Goal: Transaction & Acquisition: Purchase product/service

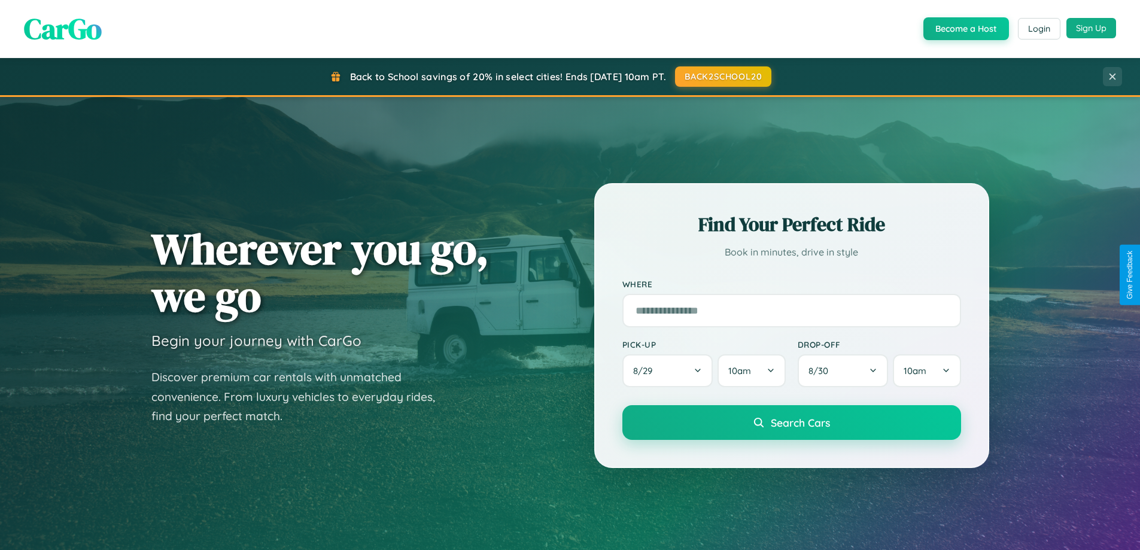
click at [1091, 28] on button "Sign Up" at bounding box center [1092, 28] width 50 height 20
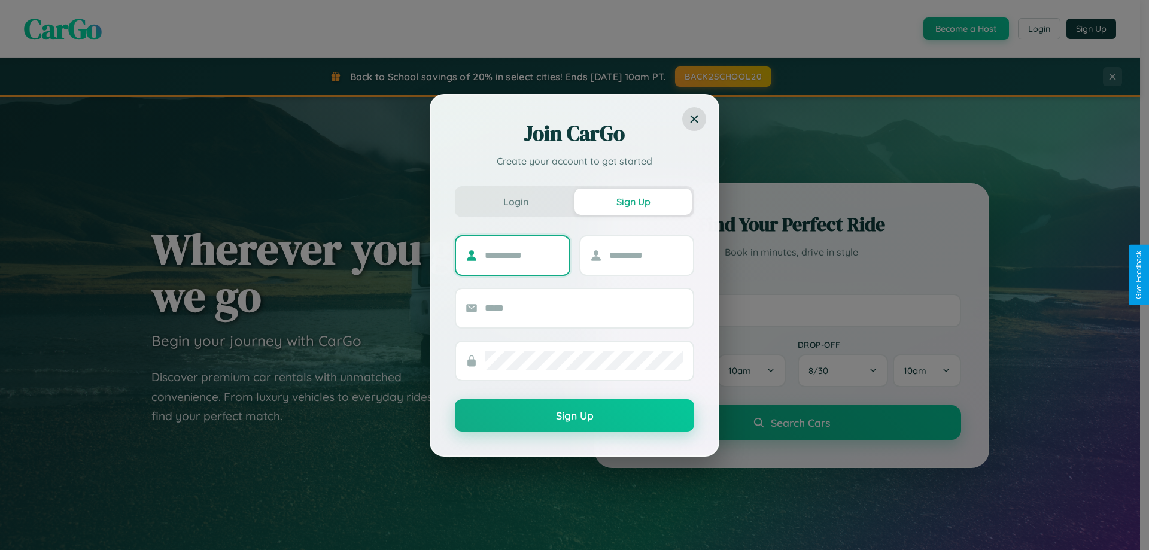
click at [522, 255] on input "text" at bounding box center [522, 255] width 75 height 19
type input "****"
click at [646, 255] on input "text" at bounding box center [646, 255] width 75 height 19
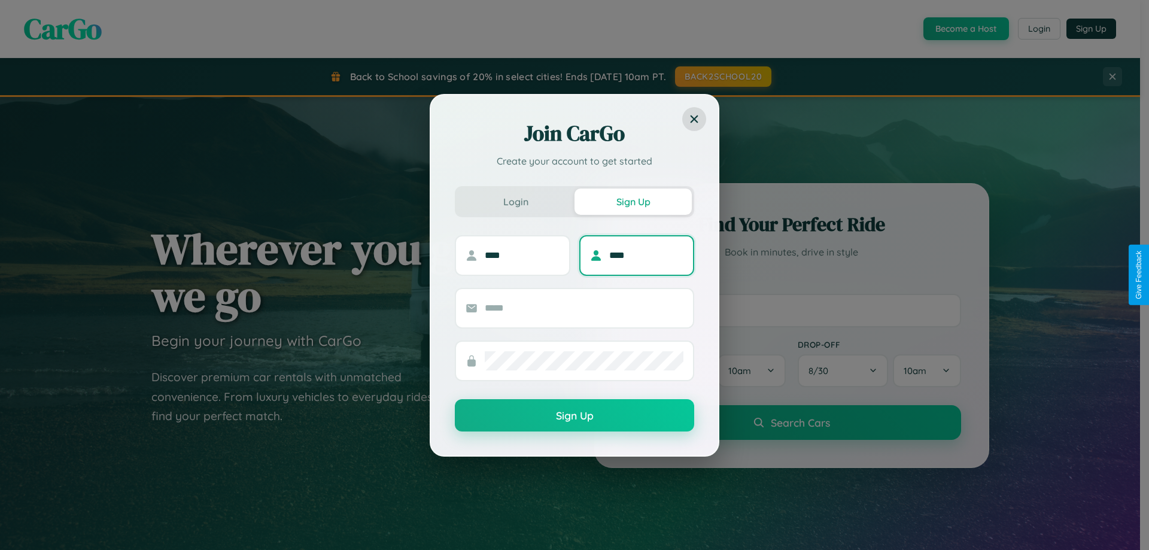
type input "****"
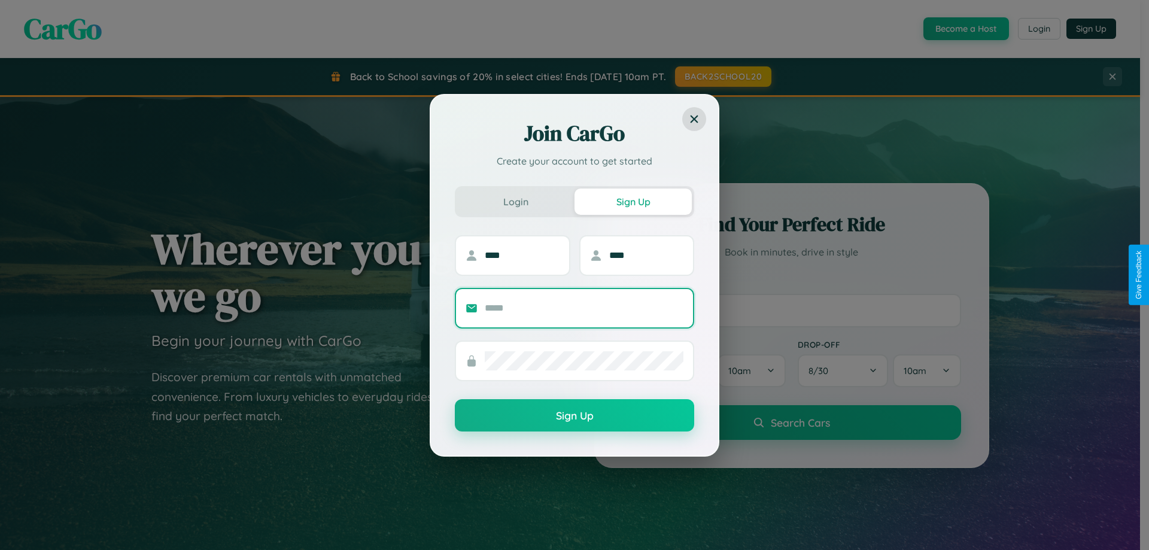
click at [584, 308] on input "text" at bounding box center [584, 308] width 199 height 19
type input "**********"
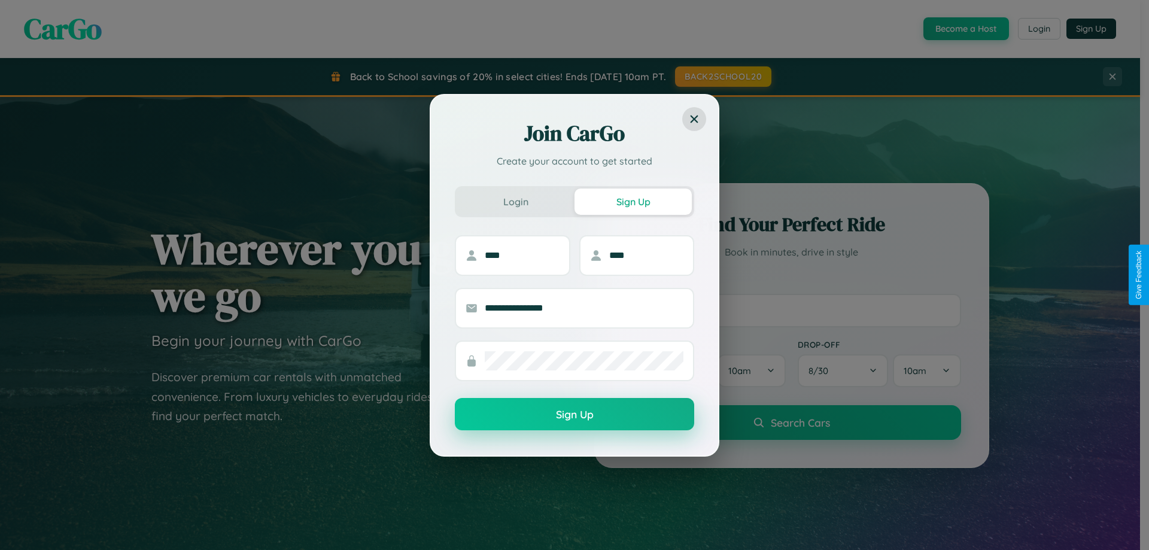
click at [575, 415] on button "Sign Up" at bounding box center [574, 414] width 239 height 32
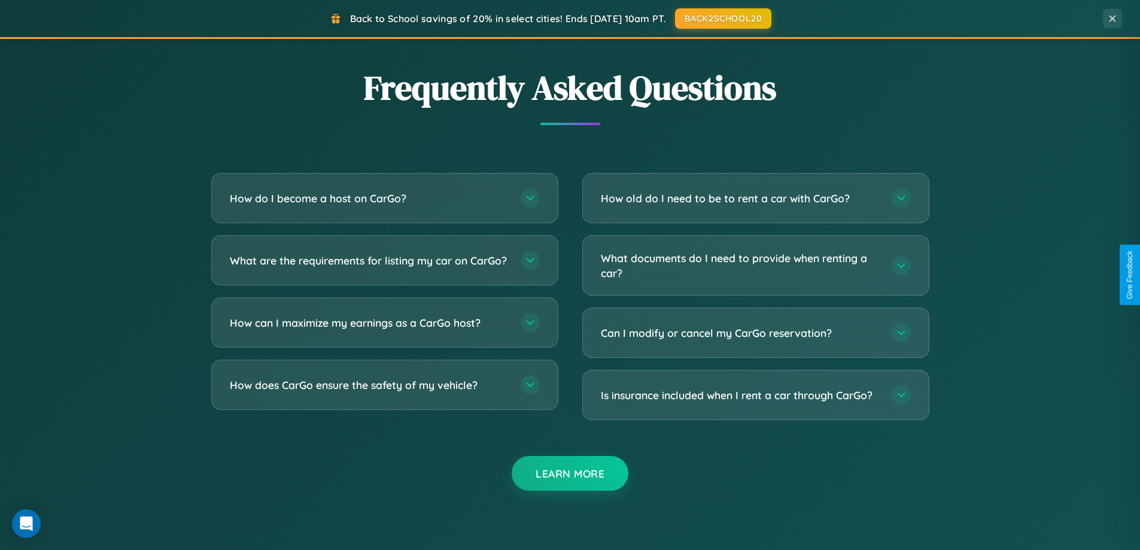
scroll to position [2303, 0]
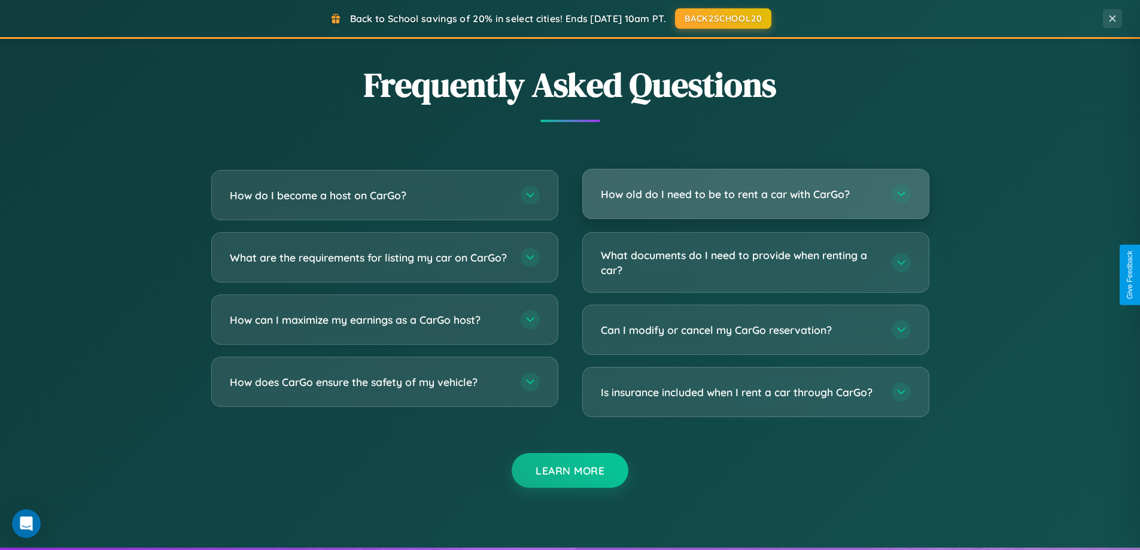
click at [755, 194] on h3 "How old do I need to be to rent a car with CarGo?" at bounding box center [740, 194] width 279 height 15
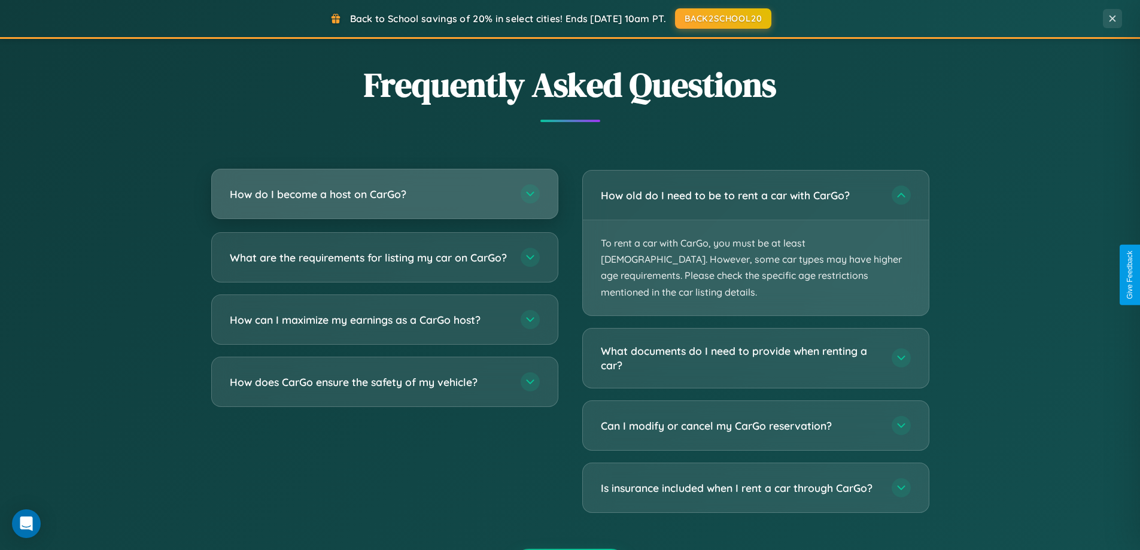
click at [384, 195] on h3 "How do I become a host on CarGo?" at bounding box center [369, 194] width 279 height 15
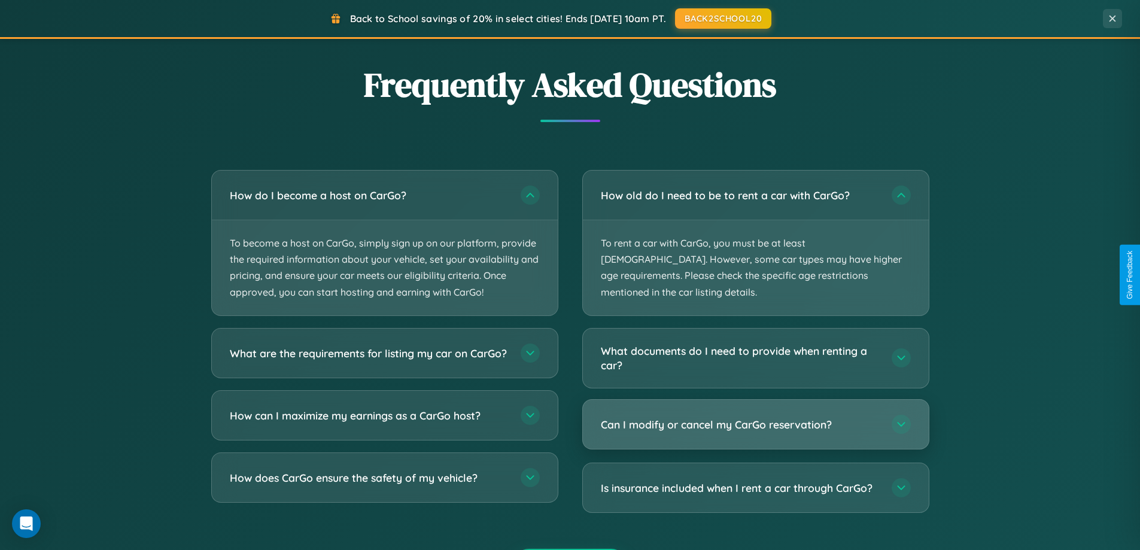
click at [755, 417] on h3 "Can I modify or cancel my CarGo reservation?" at bounding box center [740, 424] width 279 height 15
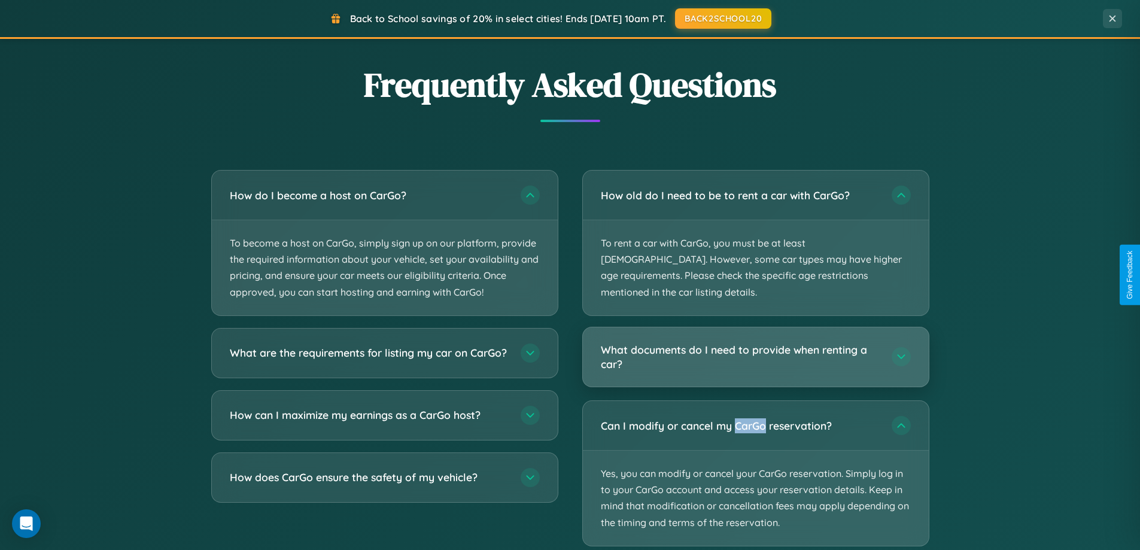
click at [755, 342] on h3 "What documents do I need to provide when renting a car?" at bounding box center [740, 356] width 279 height 29
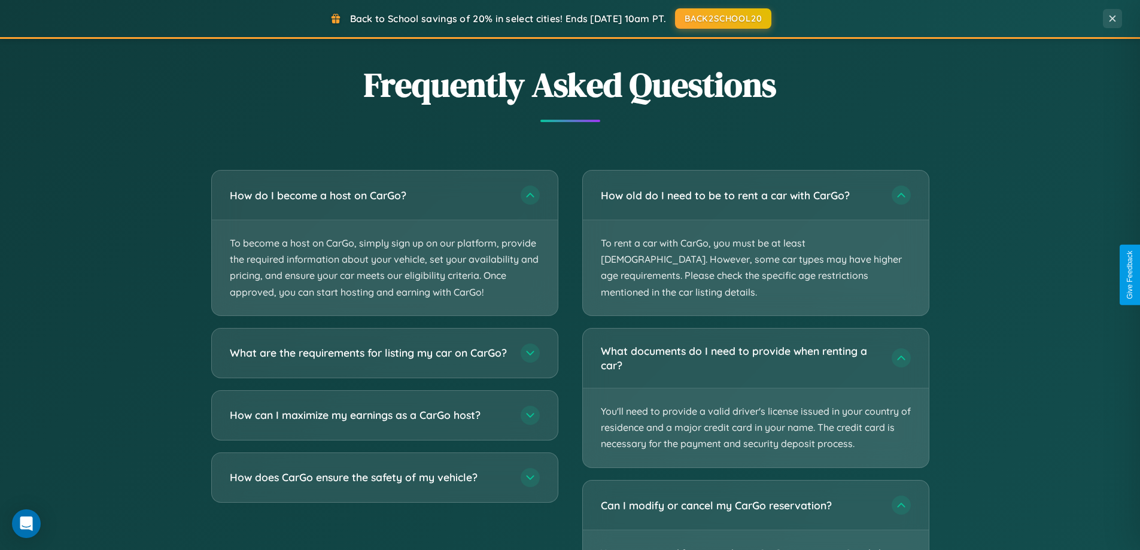
scroll to position [2424, 0]
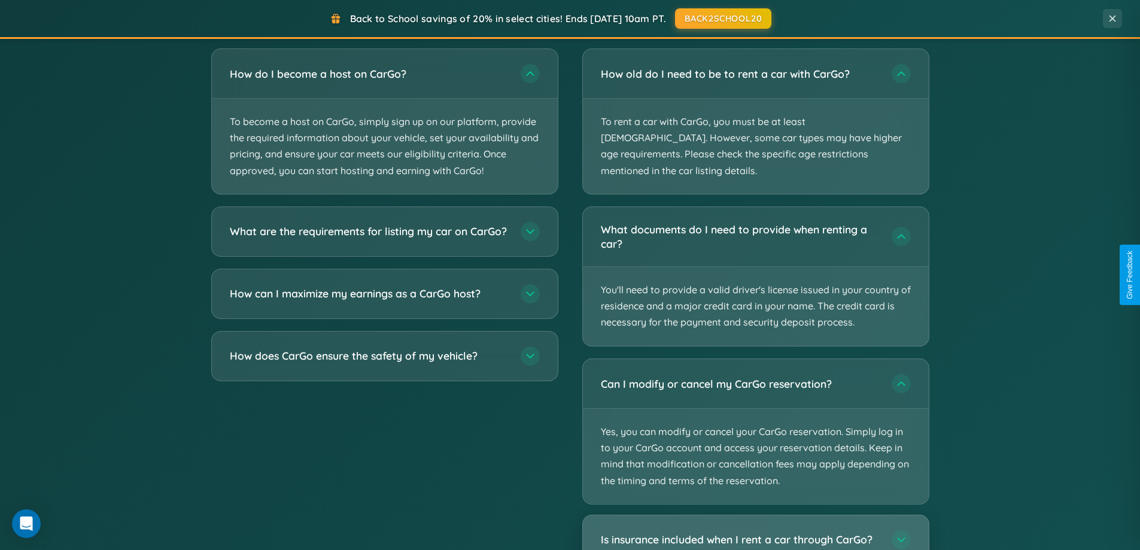
click at [755, 533] on h3 "Is insurance included when I rent a car through CarGo?" at bounding box center [740, 540] width 279 height 15
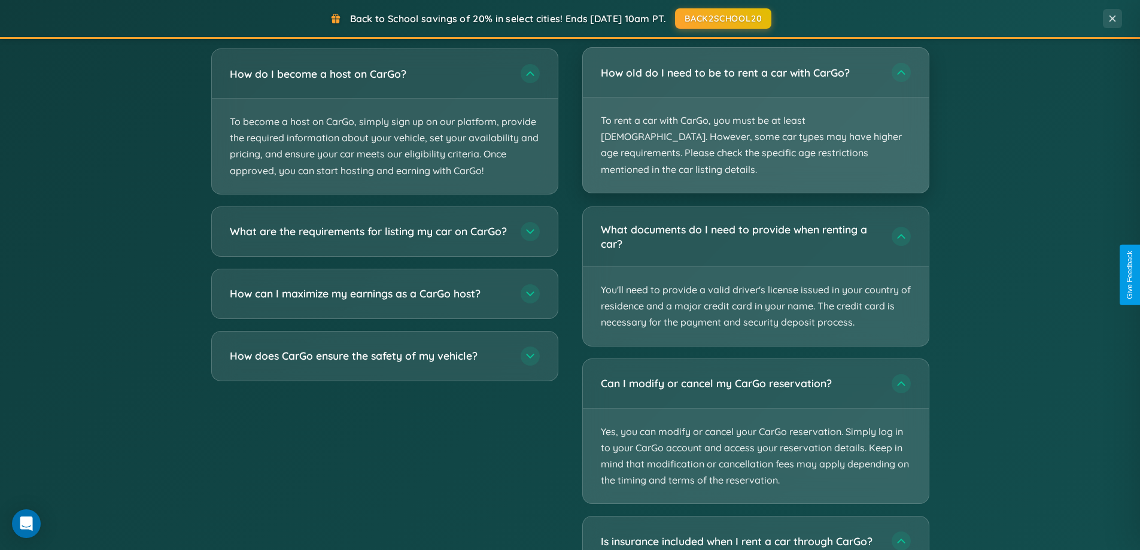
click at [755, 113] on p "To rent a car with CarGo, you must be at least [DEMOGRAPHIC_DATA]. However, som…" at bounding box center [756, 145] width 346 height 95
click at [755, 112] on p "To rent a car with CarGo, you must be at least [DEMOGRAPHIC_DATA]. However, som…" at bounding box center [756, 145] width 346 height 95
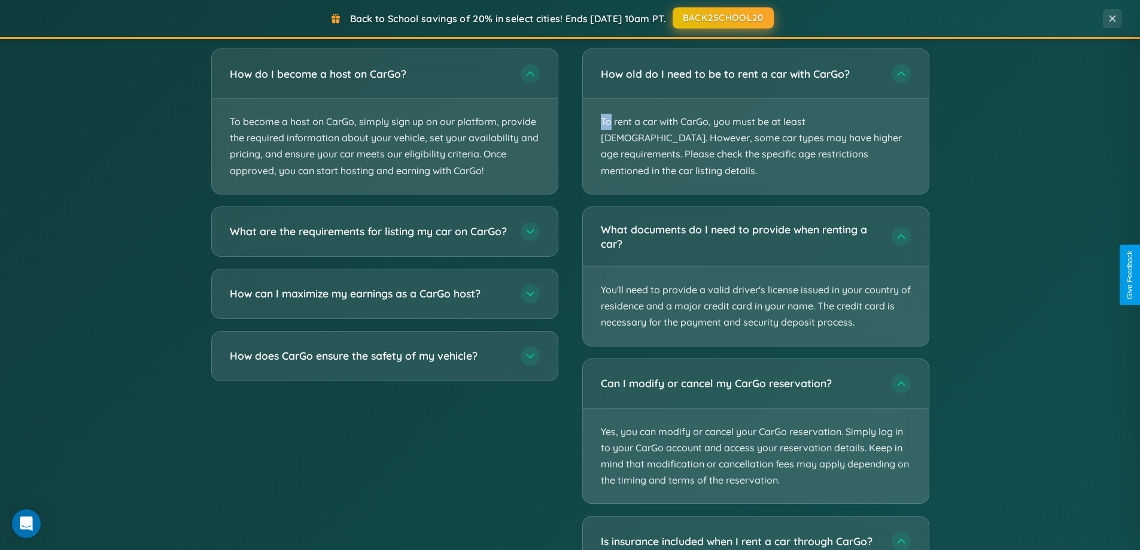
click at [722, 18] on button "BACK2SCHOOL20" at bounding box center [723, 18] width 101 height 22
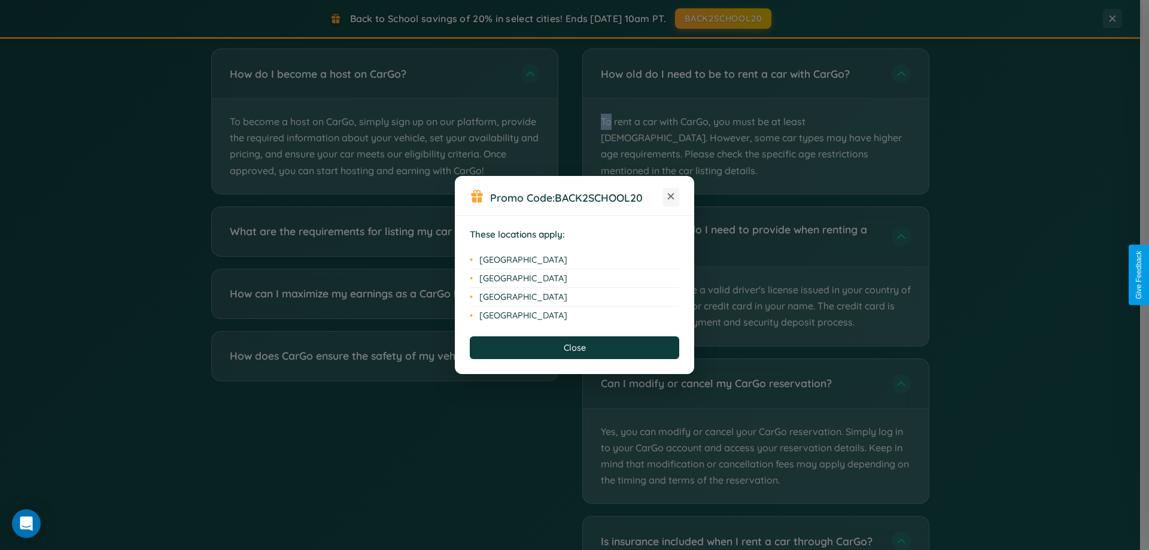
click at [671, 197] on icon at bounding box center [671, 196] width 7 height 7
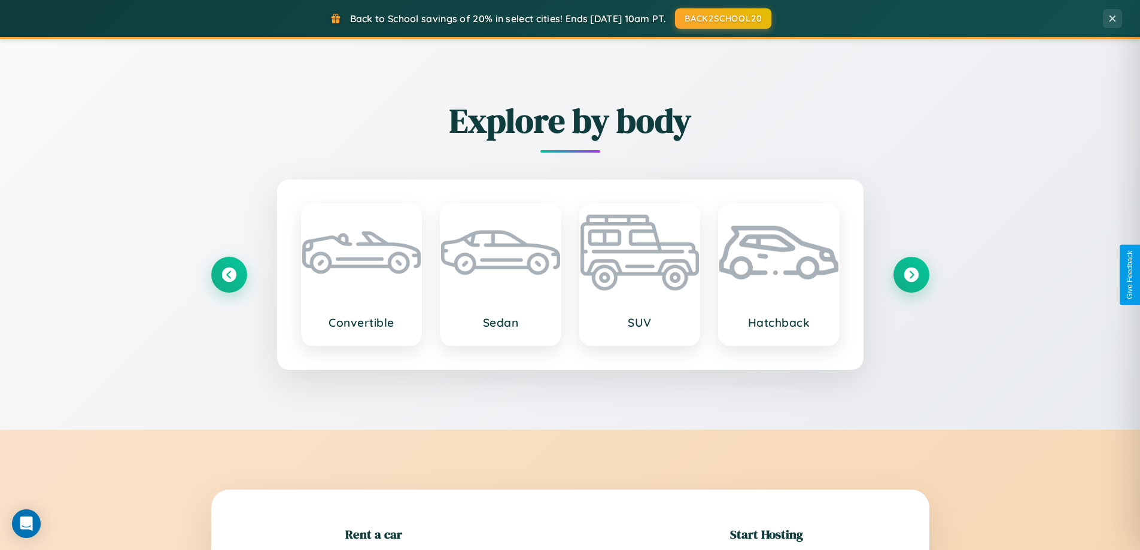
scroll to position [259, 0]
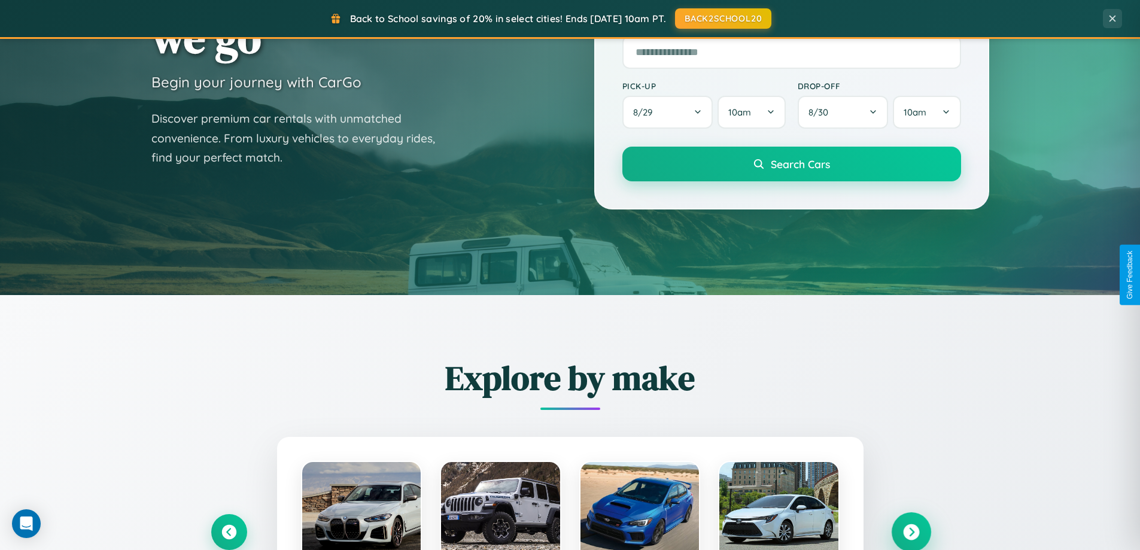
click at [911, 532] on icon at bounding box center [911, 532] width 16 height 16
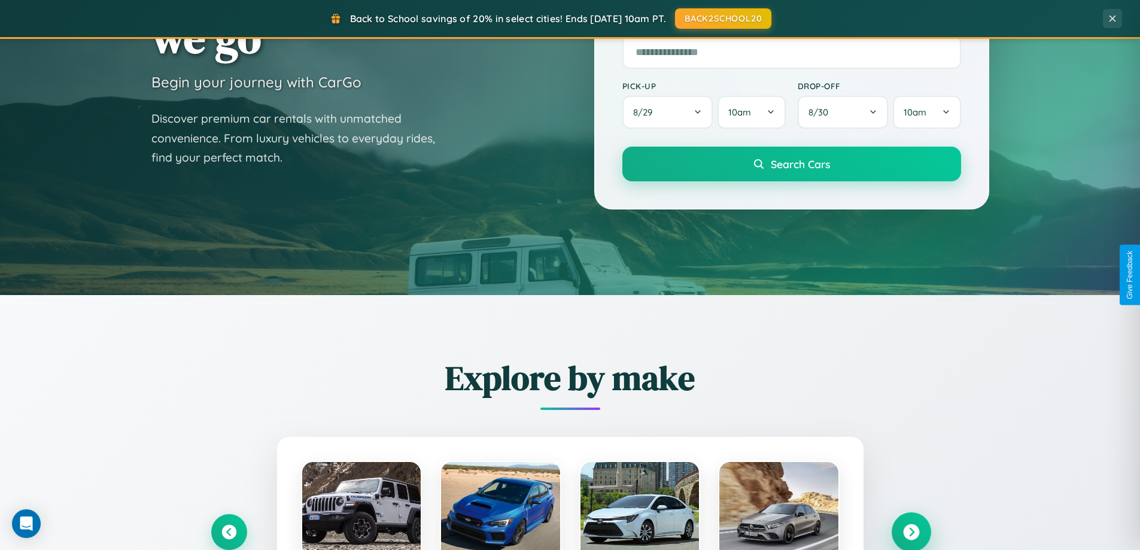
click at [911, 531] on icon at bounding box center [911, 532] width 16 height 16
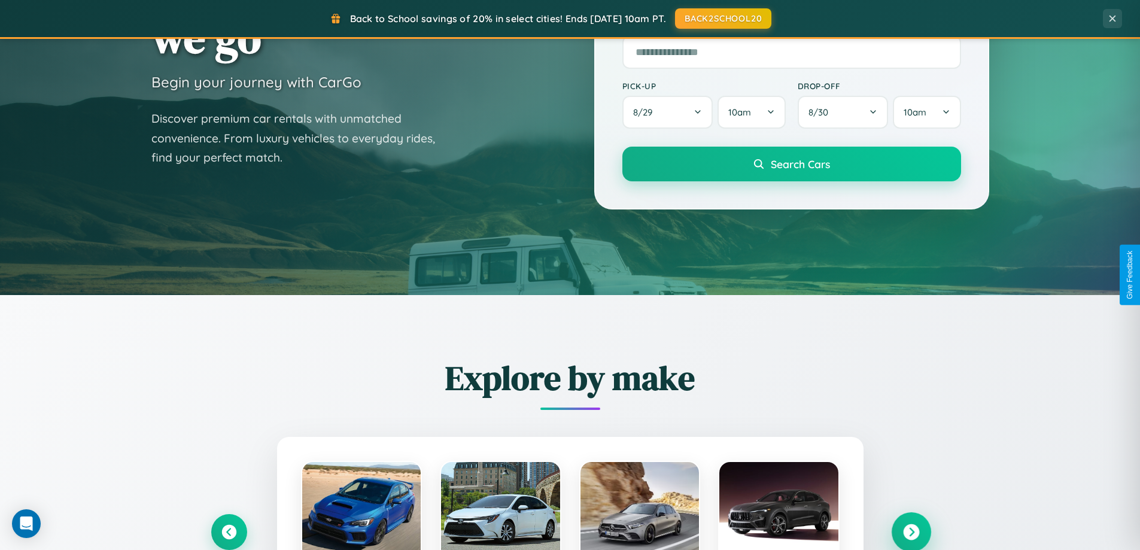
click at [911, 531] on icon at bounding box center [911, 532] width 16 height 16
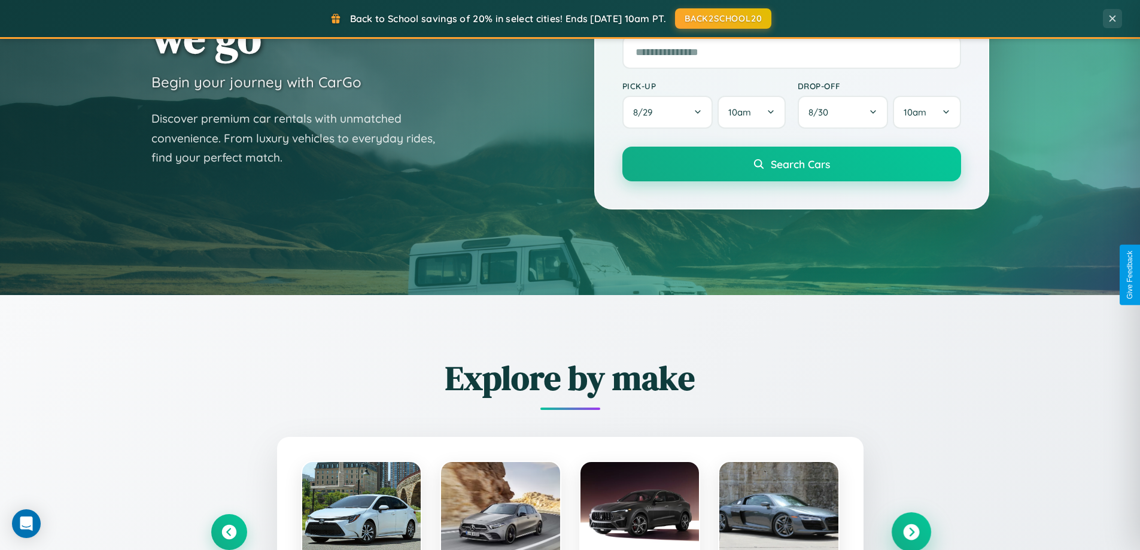
click at [911, 531] on icon at bounding box center [911, 532] width 16 height 16
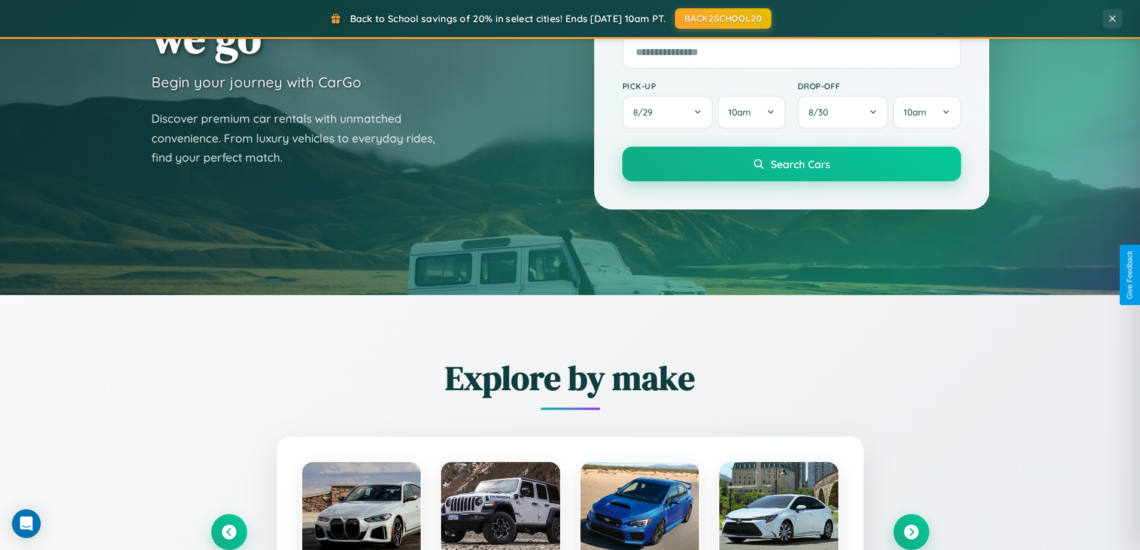
scroll to position [1198, 0]
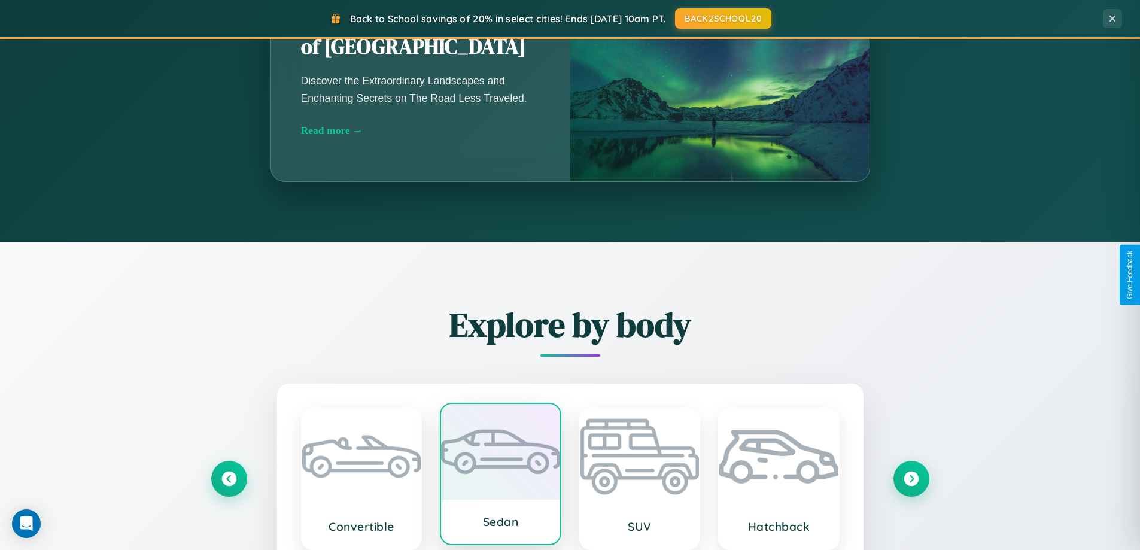
click at [500, 477] on div at bounding box center [500, 452] width 119 height 96
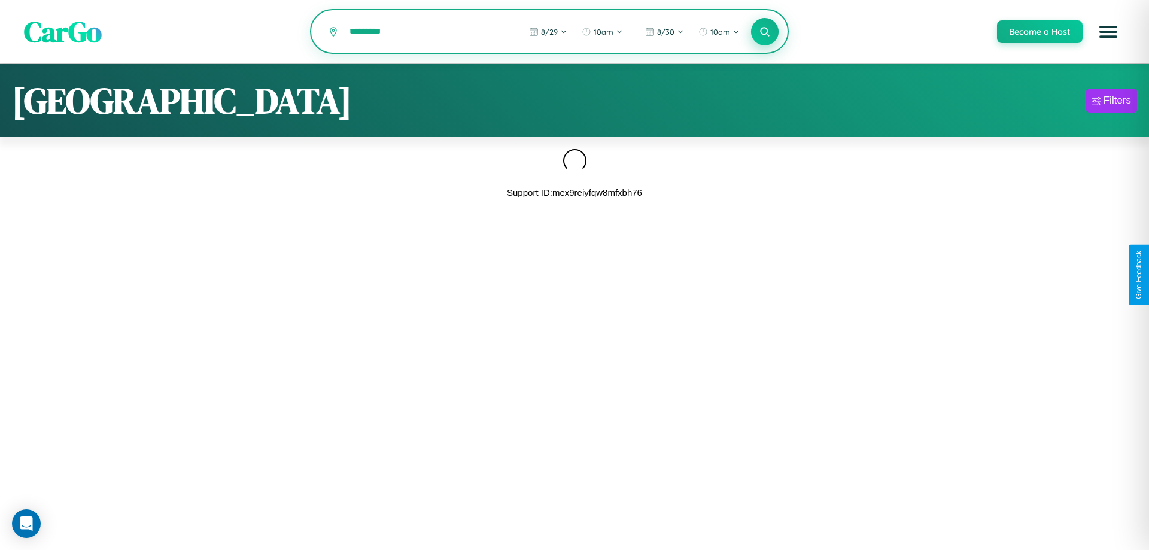
type input "*********"
click at [764, 32] on icon at bounding box center [764, 31] width 11 height 11
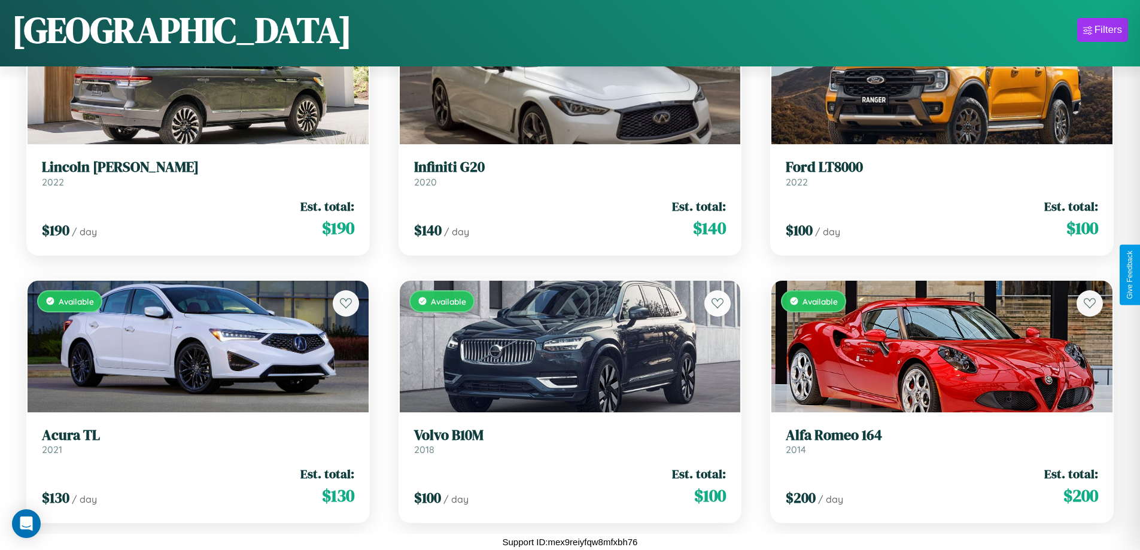
scroll to position [436, 0]
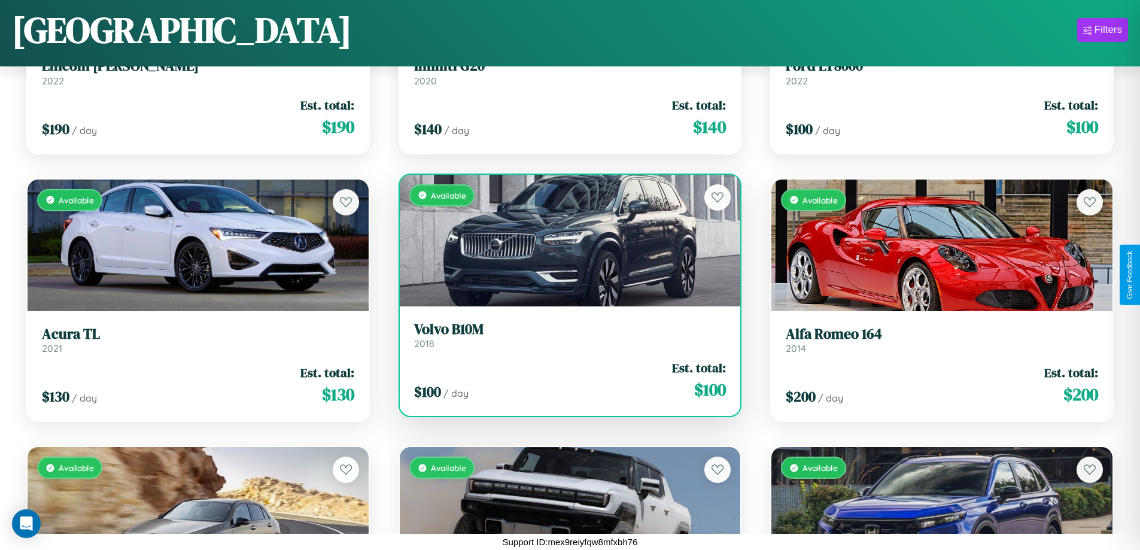
click at [565, 335] on h3 "Volvo B10M" at bounding box center [570, 329] width 312 height 17
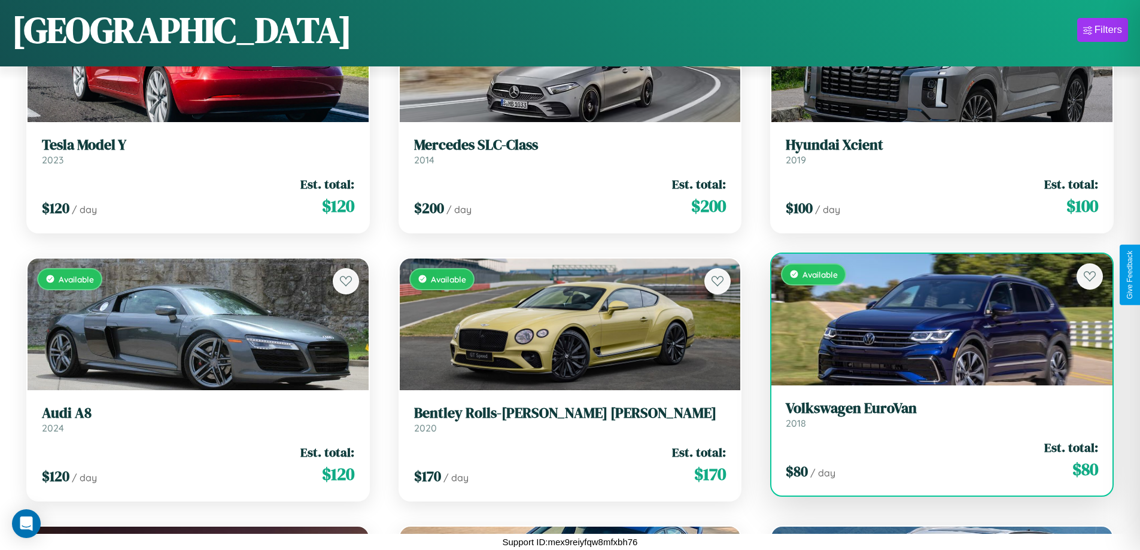
scroll to position [1508, 0]
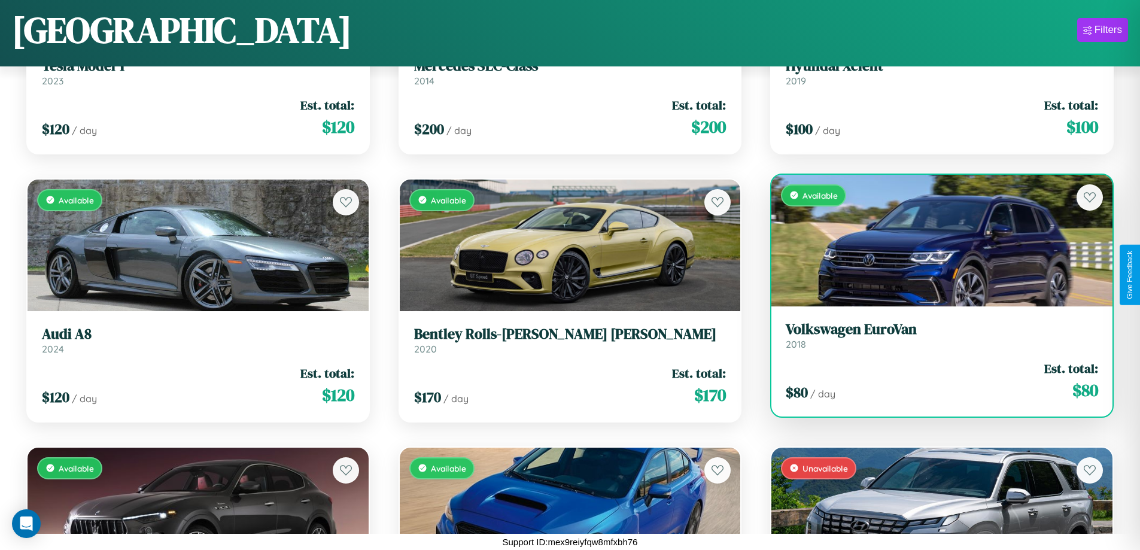
click at [934, 381] on div "$ 80 / day Est. total: $ 80" at bounding box center [942, 381] width 312 height 42
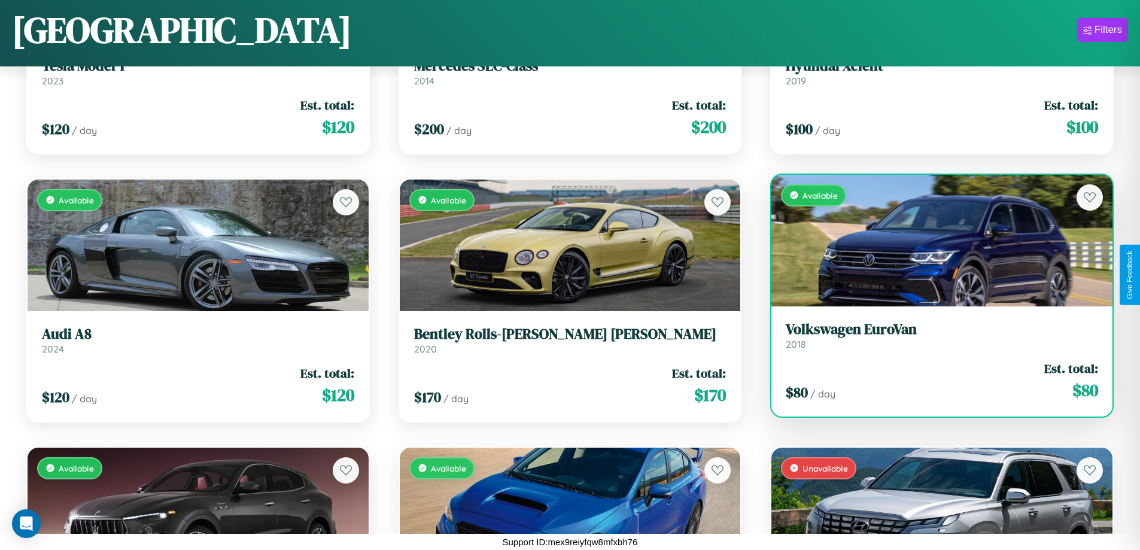
click at [934, 381] on div "$ 80 / day Est. total: $ 80" at bounding box center [942, 381] width 312 height 42
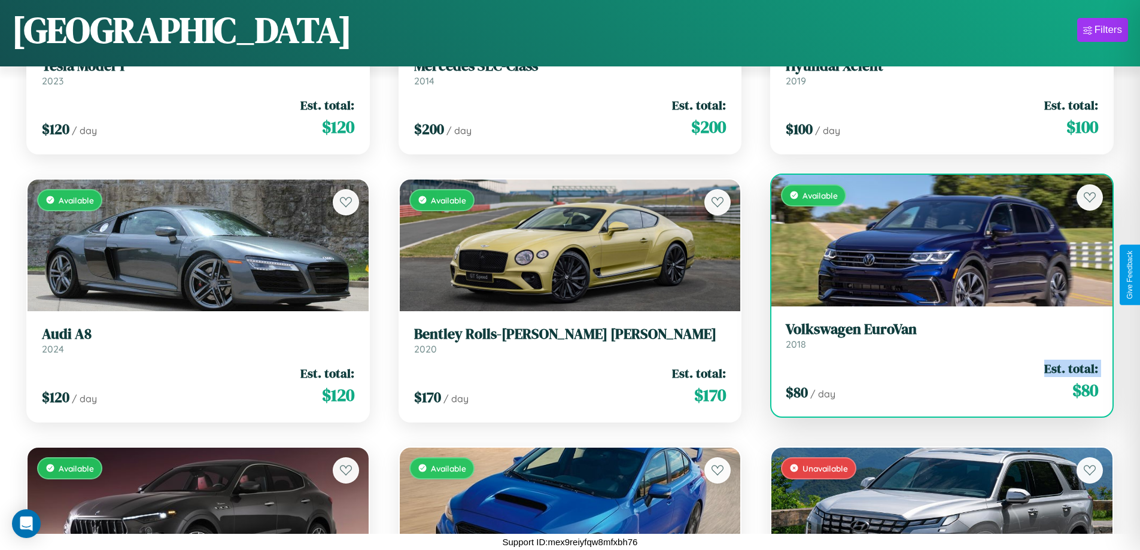
click at [934, 381] on div "$ 80 / day Est. total: $ 80" at bounding box center [942, 381] width 312 height 42
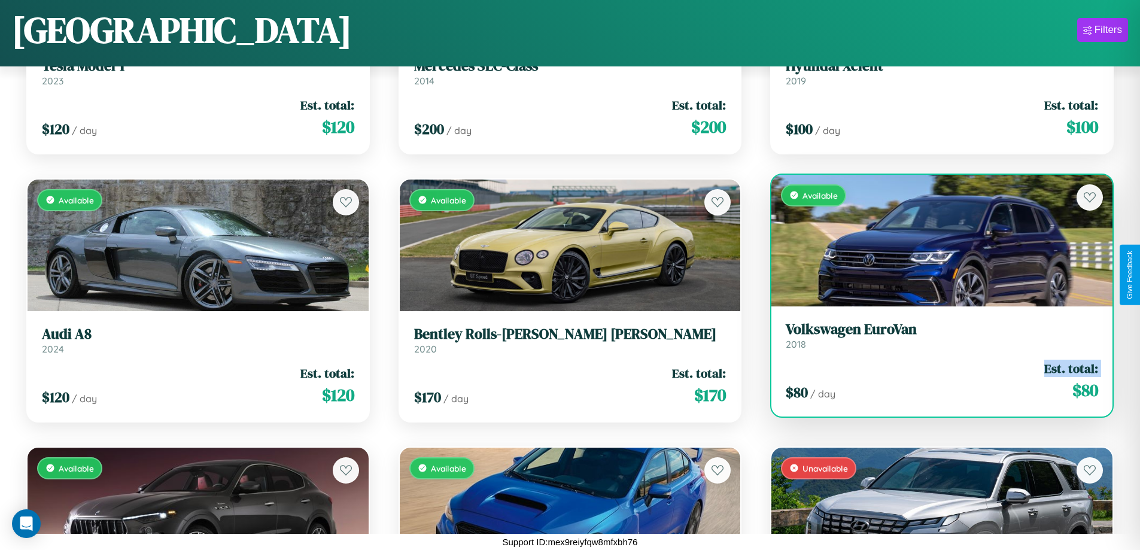
click at [934, 381] on div "$ 80 / day Est. total: $ 80" at bounding box center [942, 381] width 312 height 42
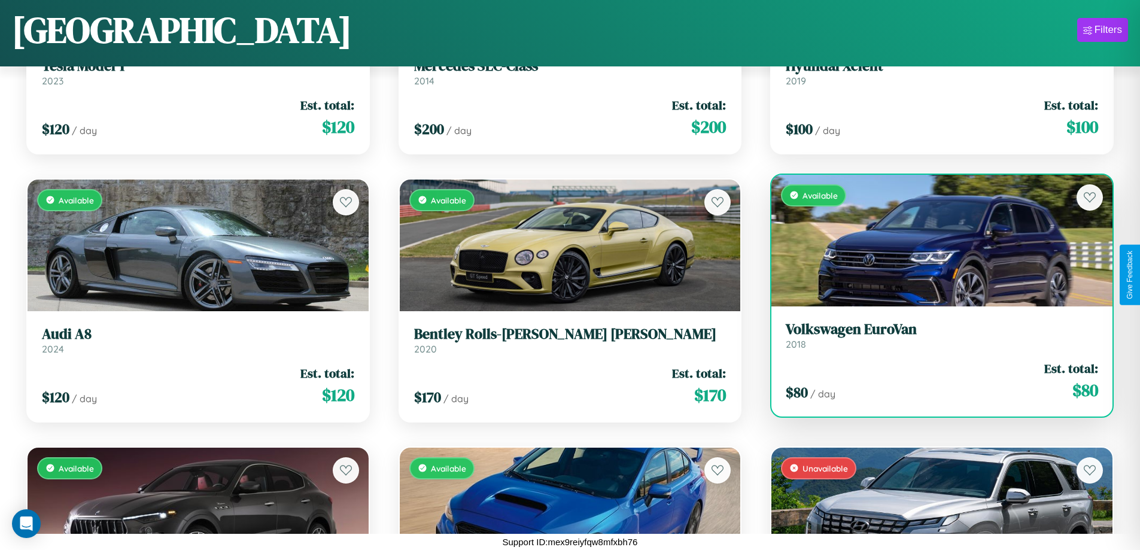
click at [934, 381] on div "$ 80 / day Est. total: $ 80" at bounding box center [942, 381] width 312 height 42
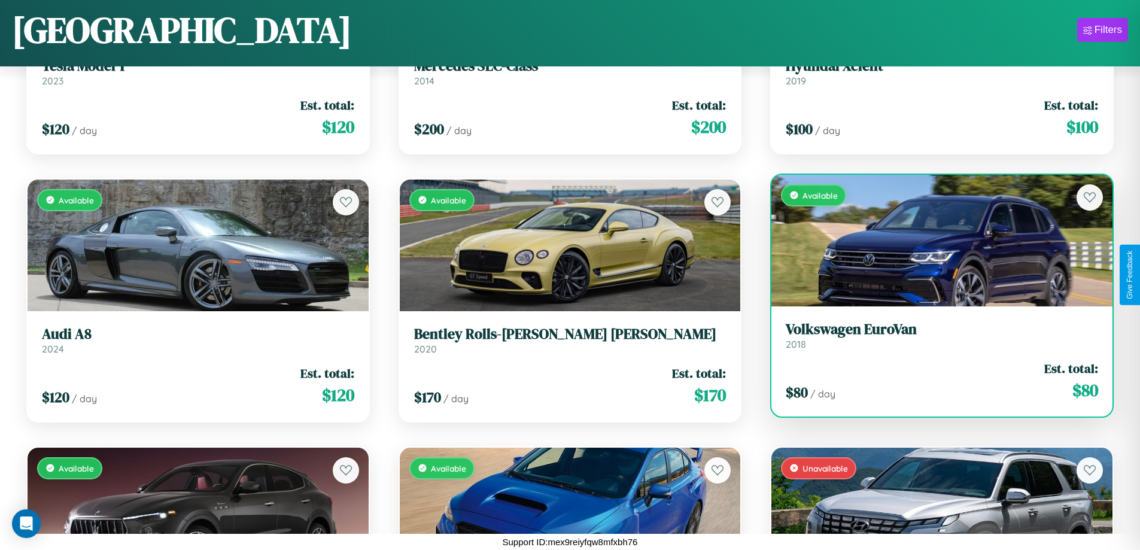
click at [934, 335] on h3 "Volkswagen EuroVan" at bounding box center [942, 329] width 312 height 17
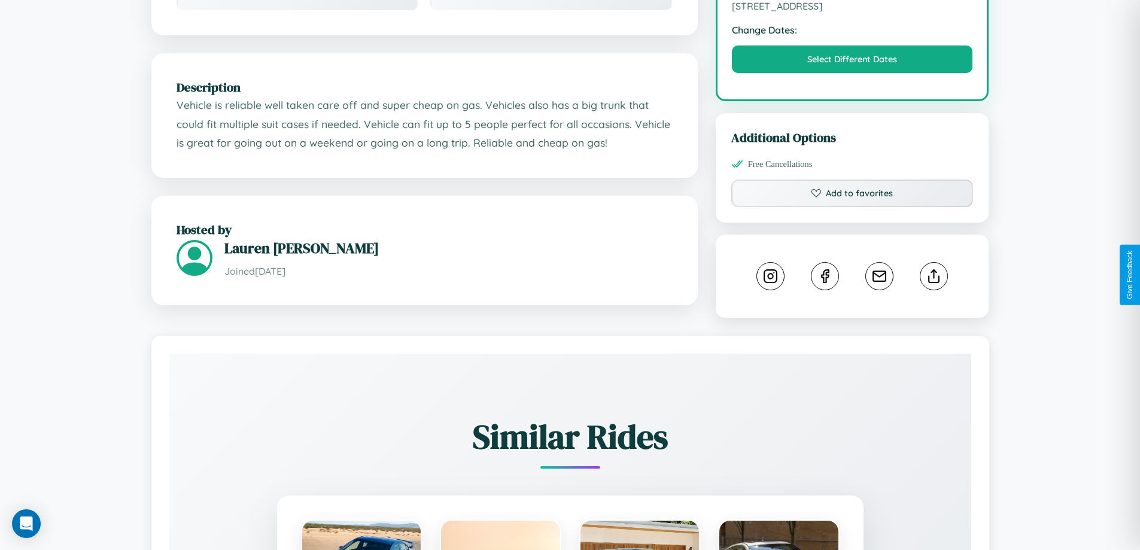
scroll to position [393, 0]
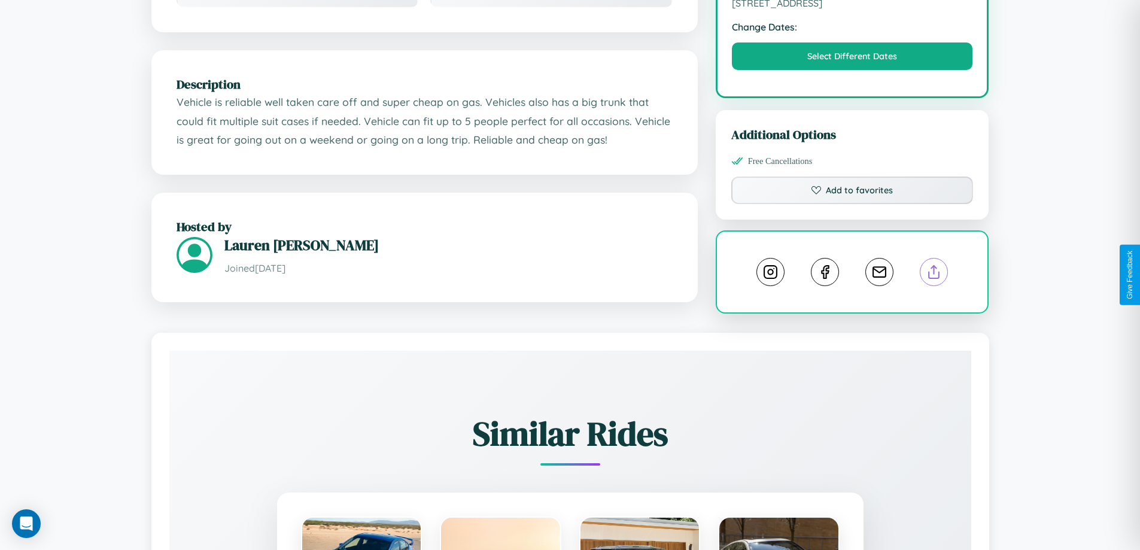
click at [934, 274] on line at bounding box center [934, 270] width 0 height 8
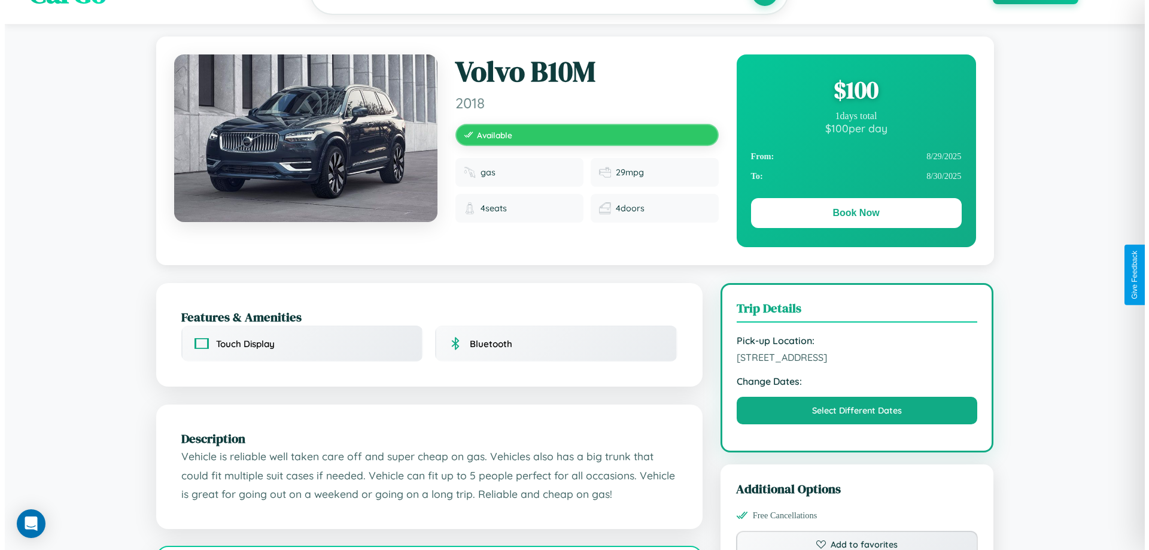
scroll to position [0, 0]
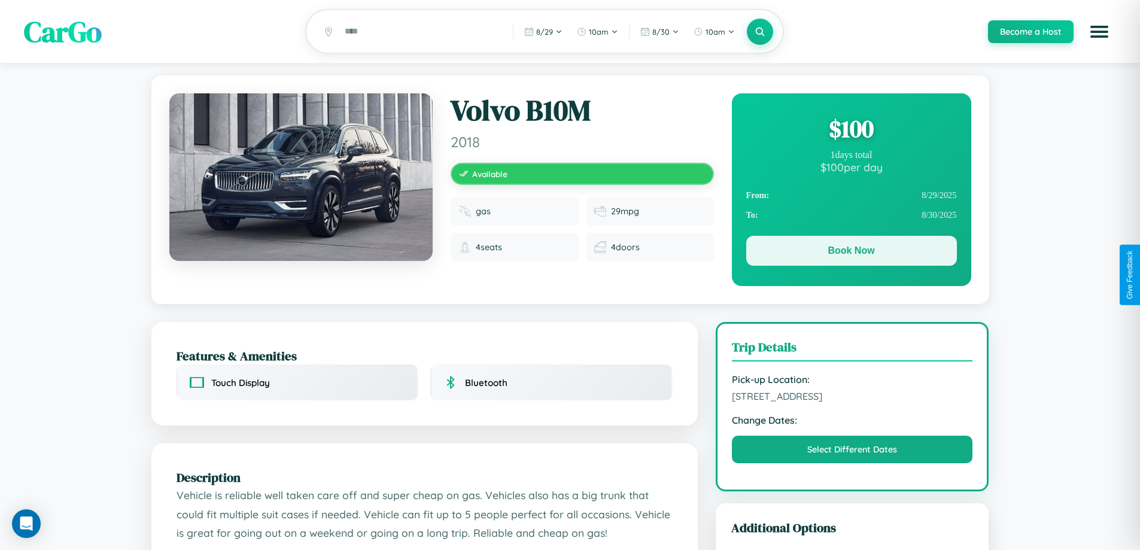
click at [851, 253] on button "Book Now" at bounding box center [851, 251] width 211 height 30
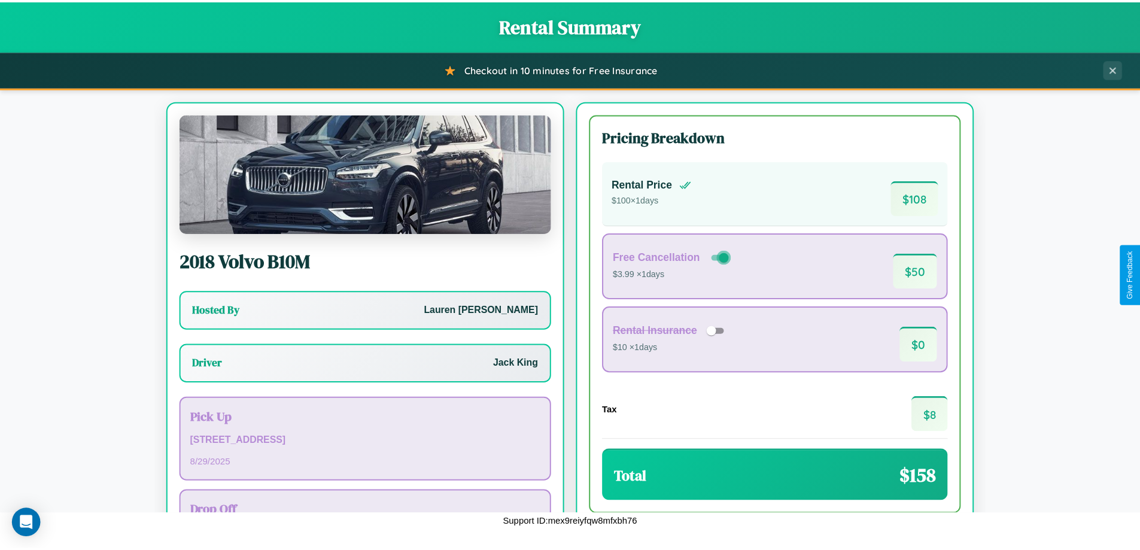
scroll to position [86, 0]
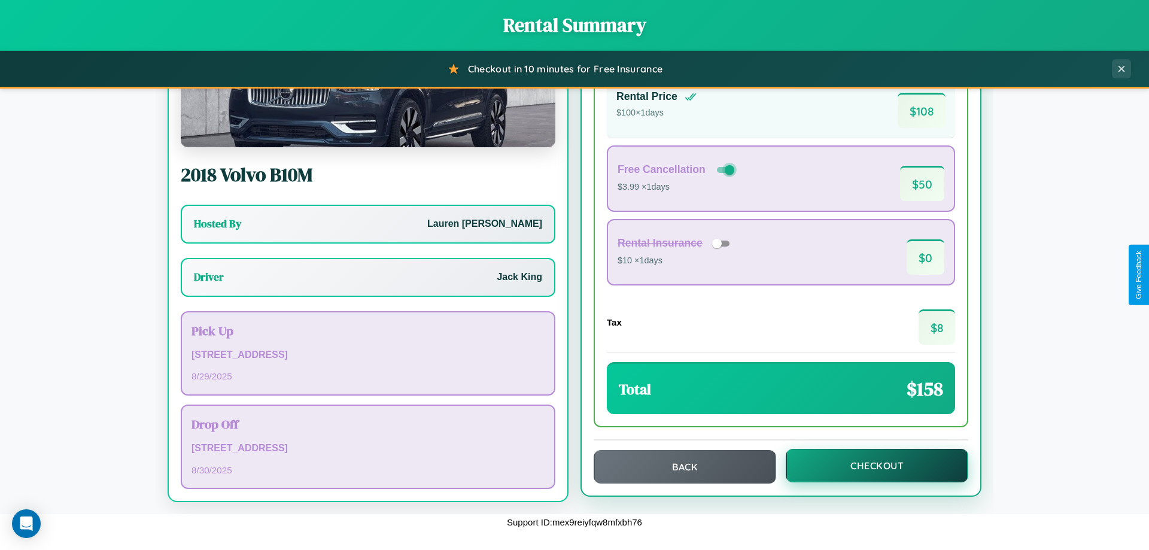
click at [869, 466] on button "Checkout" at bounding box center [877, 466] width 183 height 34
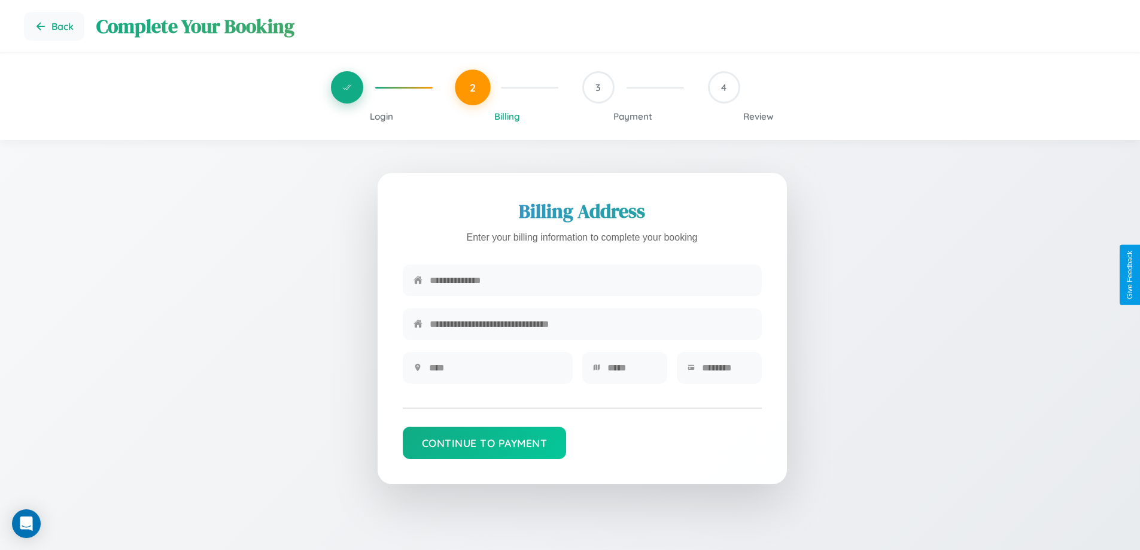
click at [590, 281] on input "text" at bounding box center [590, 280] width 321 height 29
type input "**********"
click at [495, 372] on input "text" at bounding box center [495, 367] width 133 height 29
type input "********"
click at [631, 372] on input "text" at bounding box center [631, 367] width 49 height 29
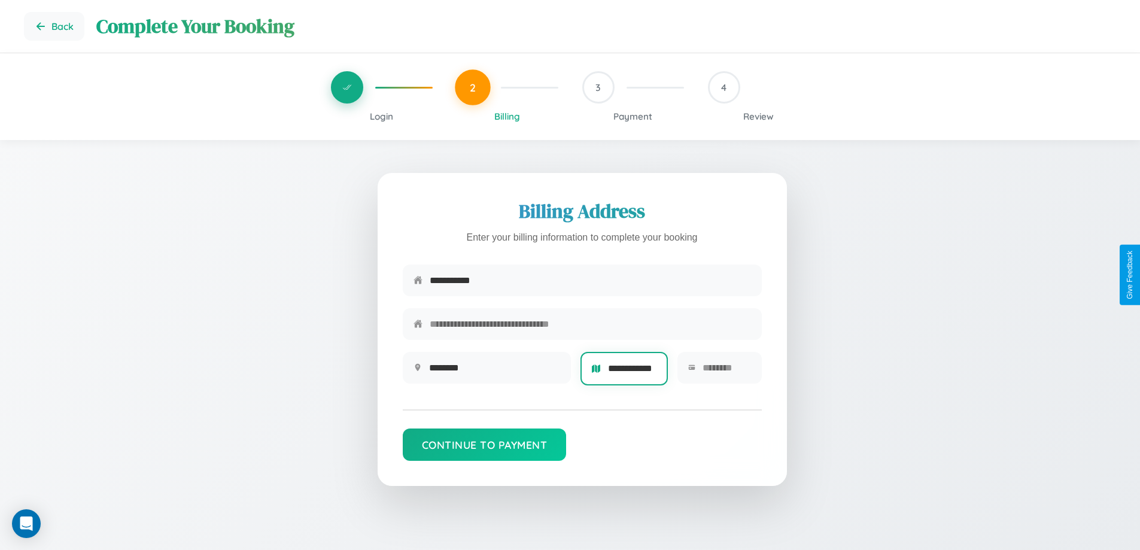
scroll to position [0, 10]
type input "**********"
click at [726, 372] on input "text" at bounding box center [727, 367] width 48 height 29
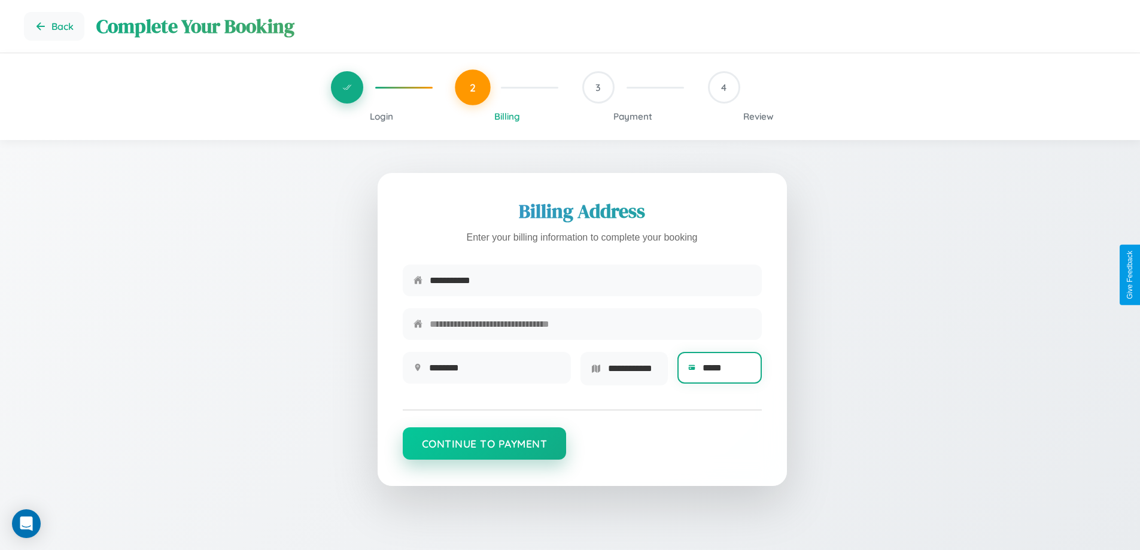
type input "*****"
click at [484, 448] on button "Continue to Payment" at bounding box center [485, 443] width 164 height 32
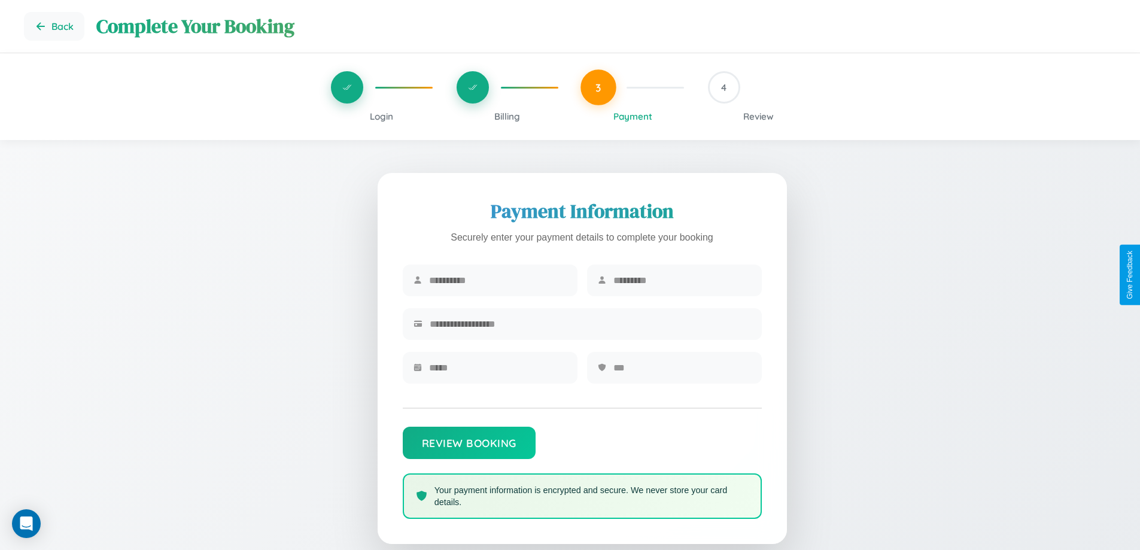
click at [497, 281] on input "text" at bounding box center [498, 280] width 138 height 29
type input "*******"
click at [682, 281] on input "text" at bounding box center [682, 280] width 138 height 29
type input "******"
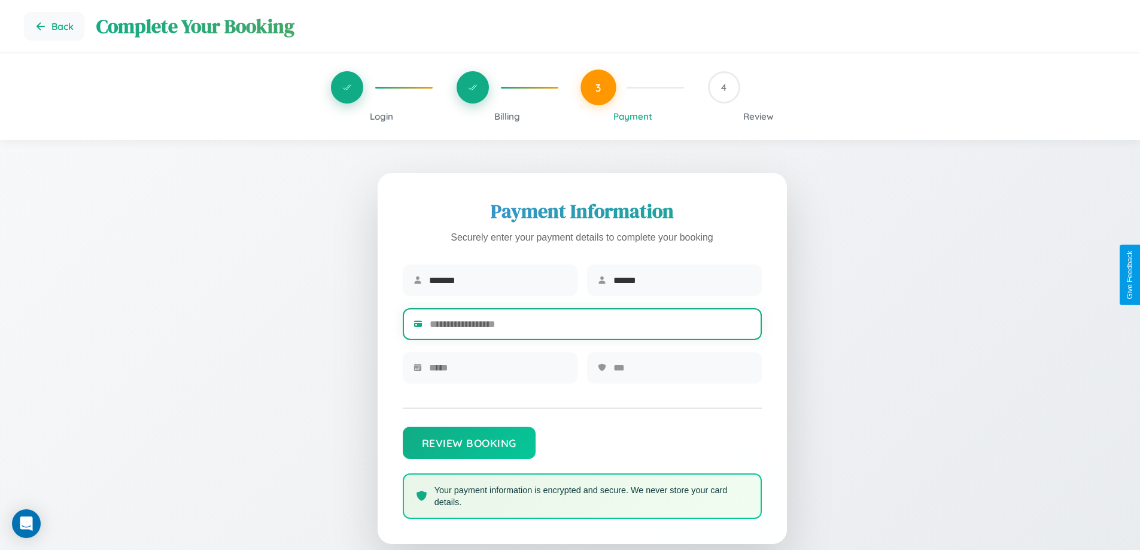
click at [590, 326] on input "text" at bounding box center [590, 323] width 321 height 29
type input "**********"
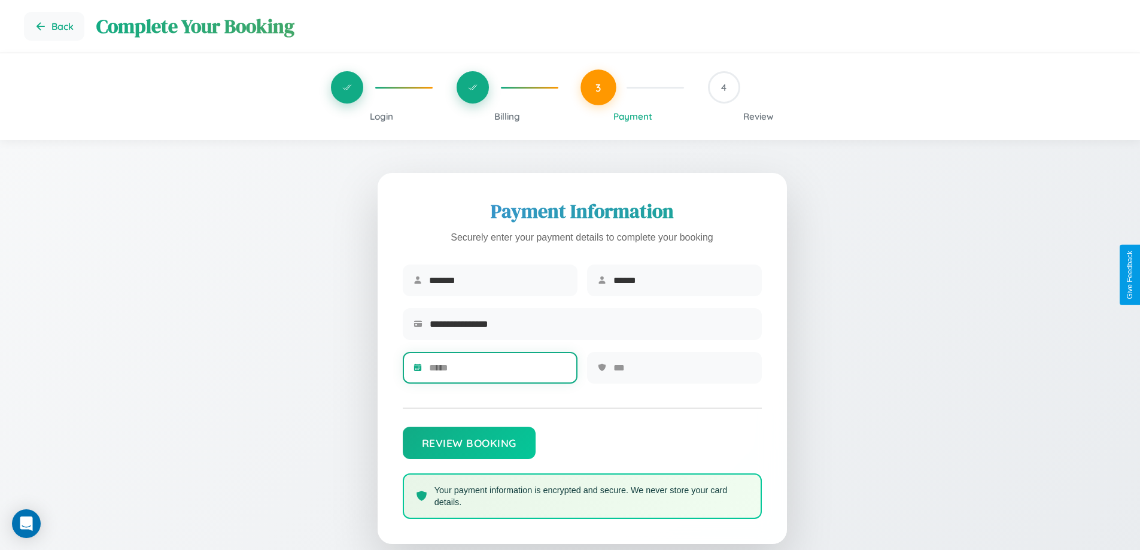
click at [497, 372] on input "text" at bounding box center [498, 367] width 138 height 29
type input "*****"
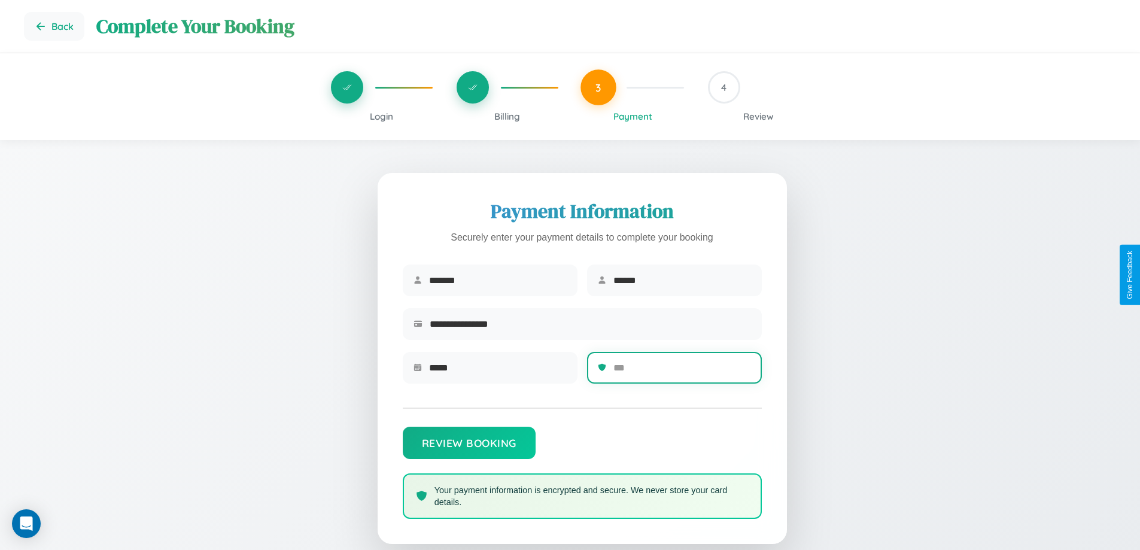
click at [682, 372] on input "text" at bounding box center [682, 367] width 138 height 29
type input "***"
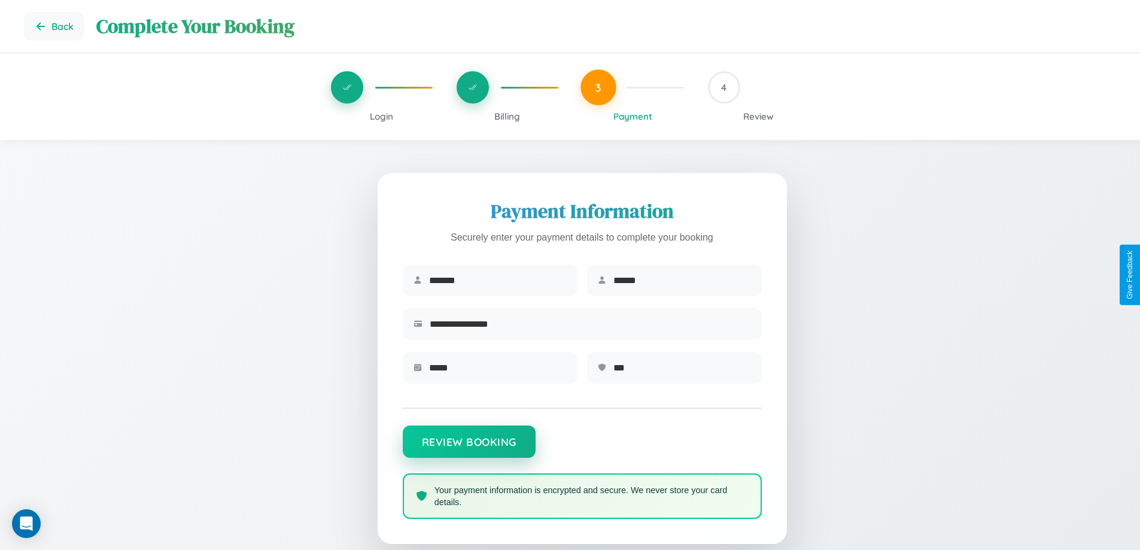
click at [469, 448] on button "Review Booking" at bounding box center [469, 442] width 133 height 32
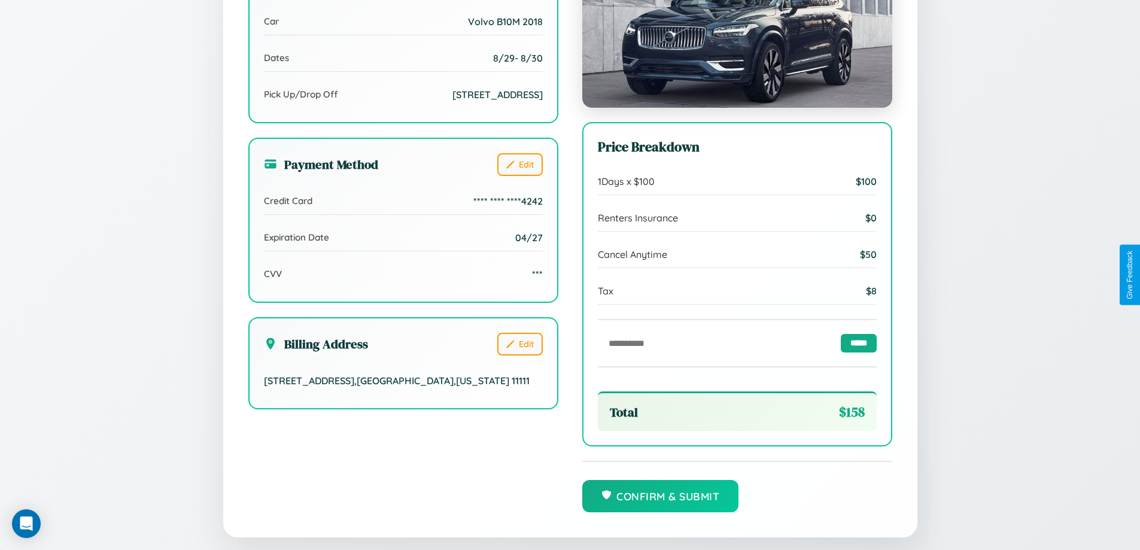
scroll to position [366, 0]
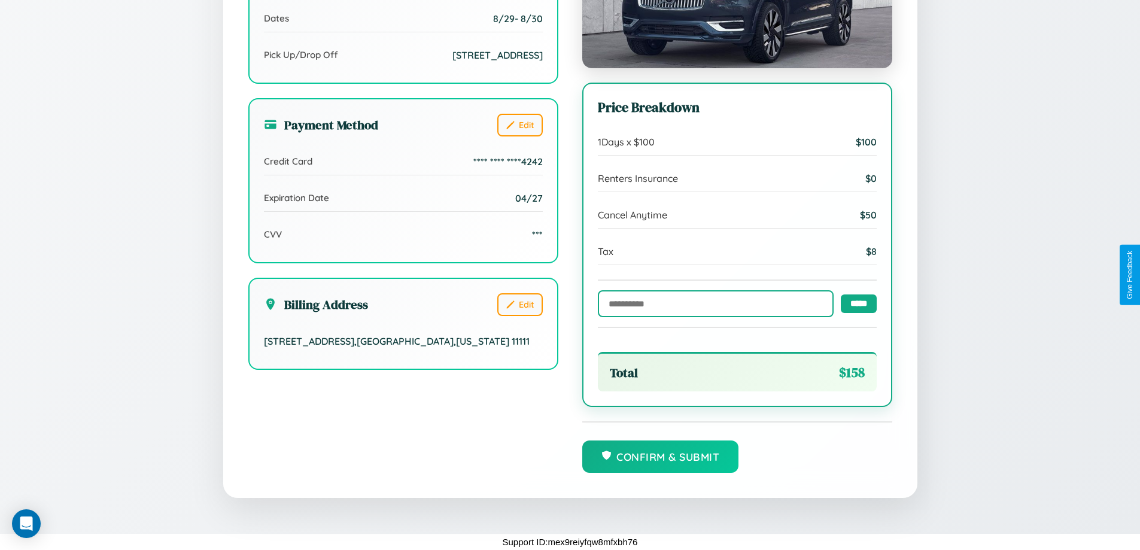
click at [712, 303] on input "text" at bounding box center [716, 303] width 236 height 27
type input "**********"
click at [855, 302] on input "*****" at bounding box center [859, 303] width 36 height 19
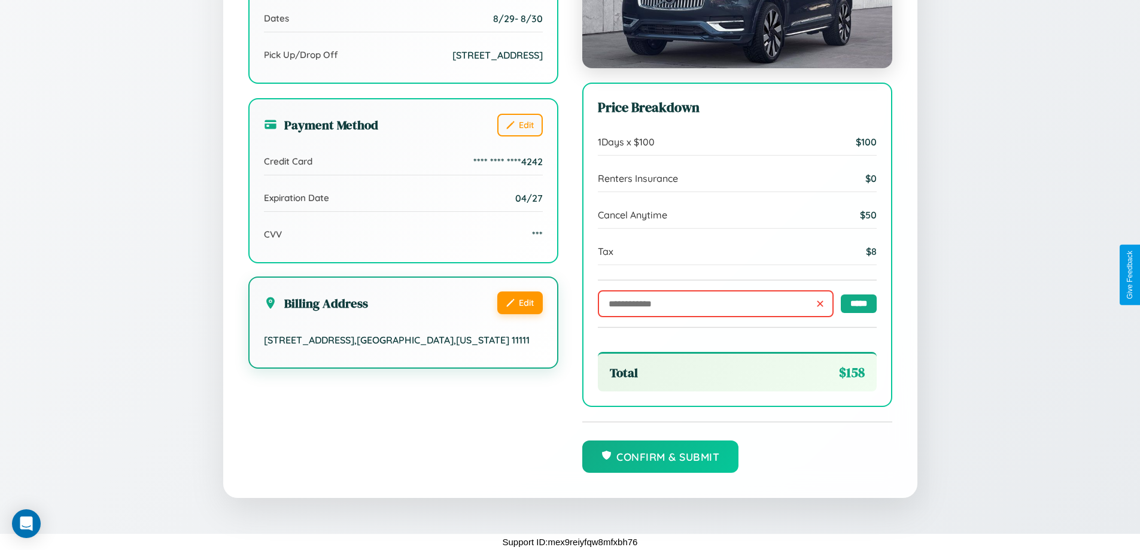
click at [519, 314] on button "Edit" at bounding box center [519, 302] width 45 height 23
click at [519, 313] on button "Edit" at bounding box center [519, 302] width 45 height 23
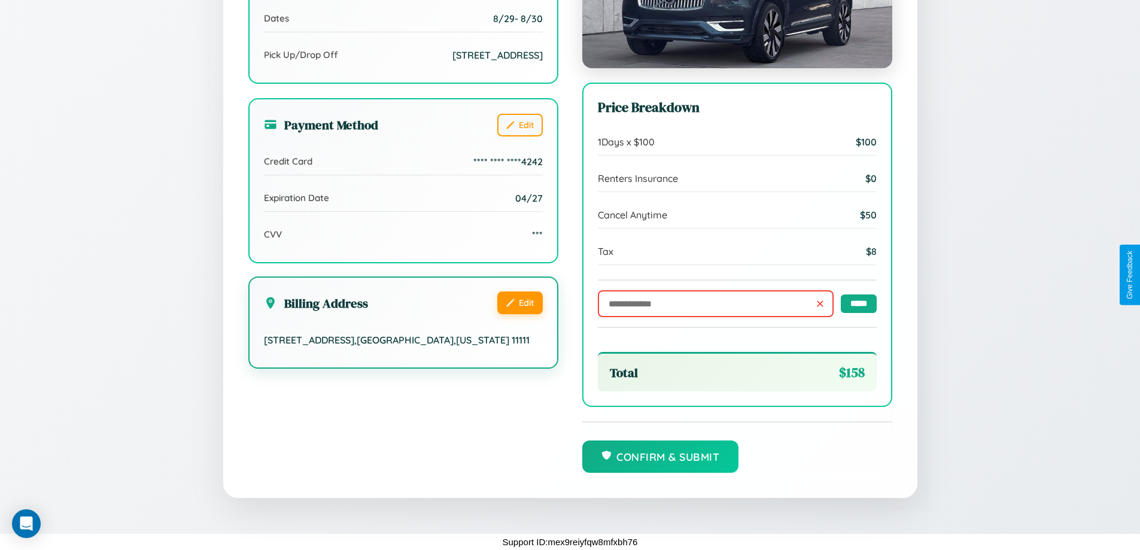
click at [519, 313] on button "Edit" at bounding box center [519, 302] width 45 height 23
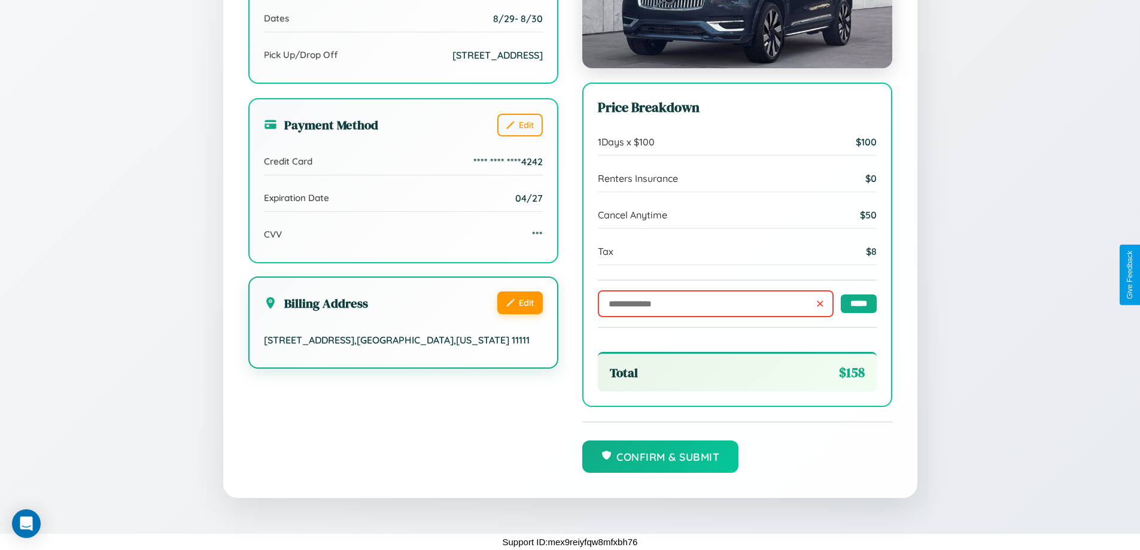
click at [519, 313] on button "Edit" at bounding box center [519, 302] width 45 height 23
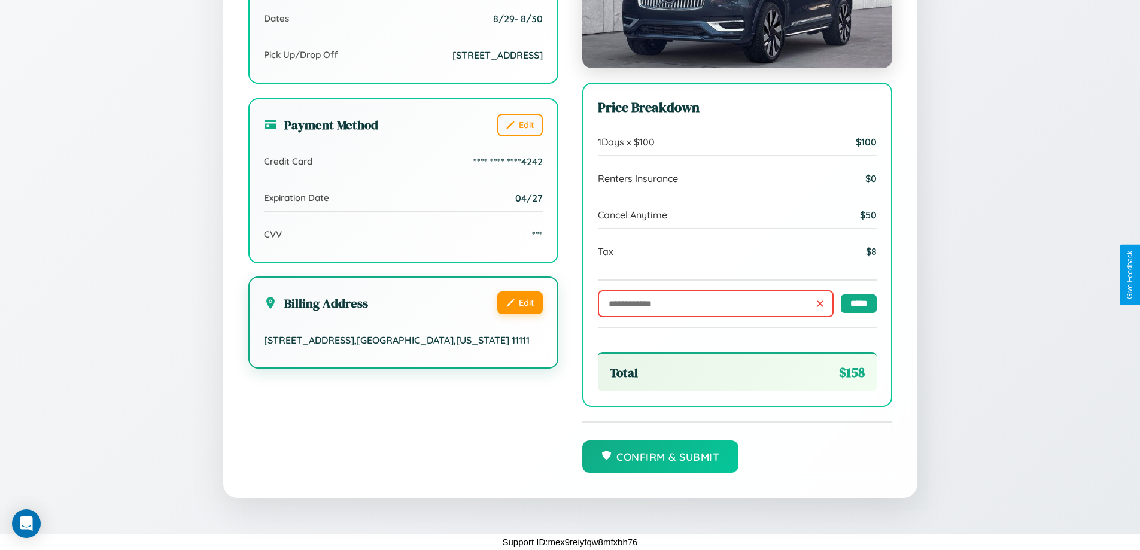
click at [519, 313] on button "Edit" at bounding box center [519, 302] width 45 height 23
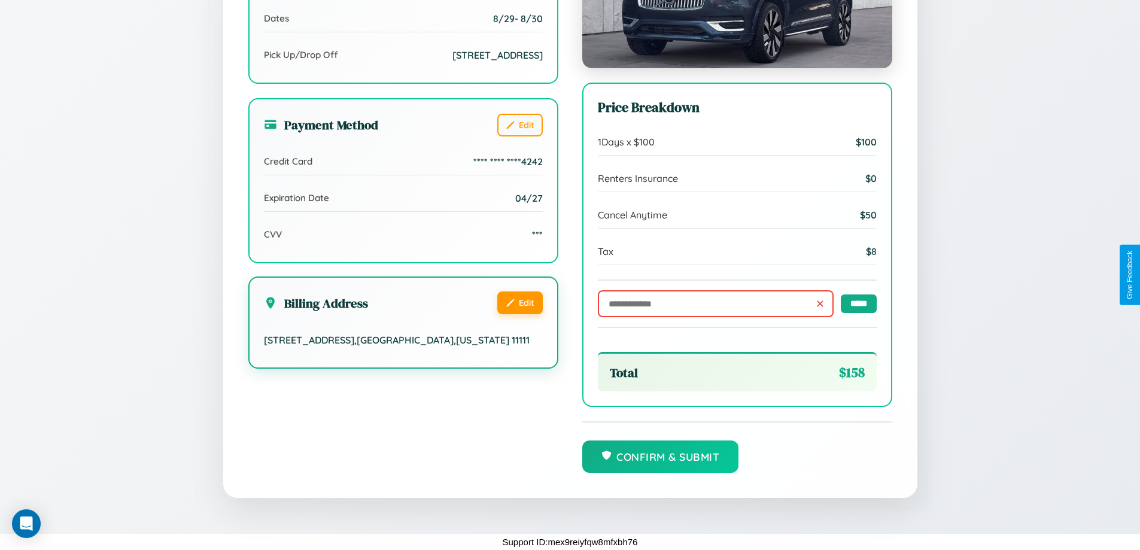
click at [519, 313] on button "Edit" at bounding box center [519, 302] width 45 height 23
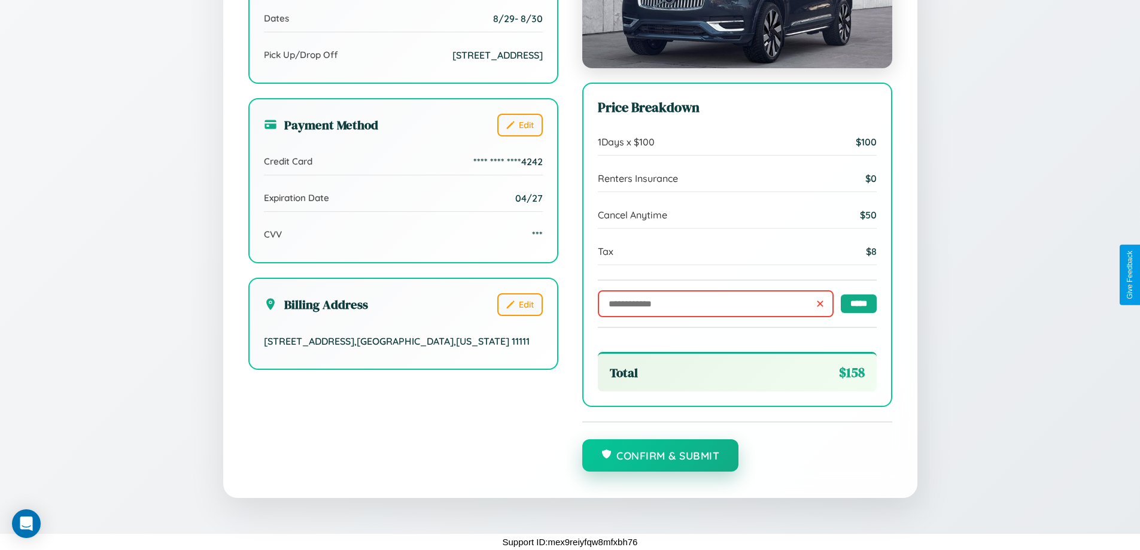
click at [660, 456] on button "Confirm & Submit" at bounding box center [660, 455] width 157 height 32
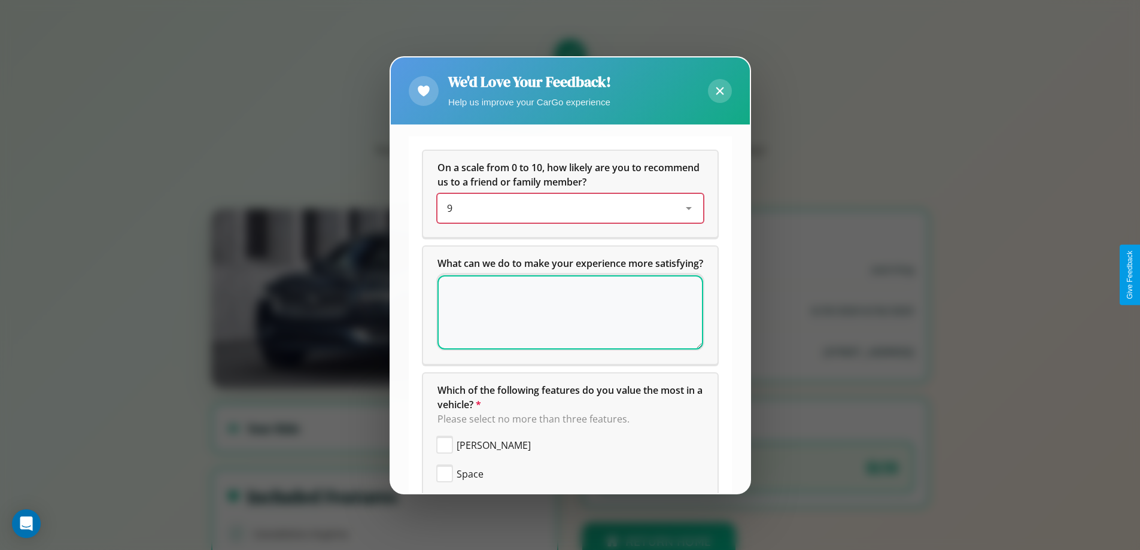
click at [566, 208] on div "9" at bounding box center [560, 208] width 227 height 14
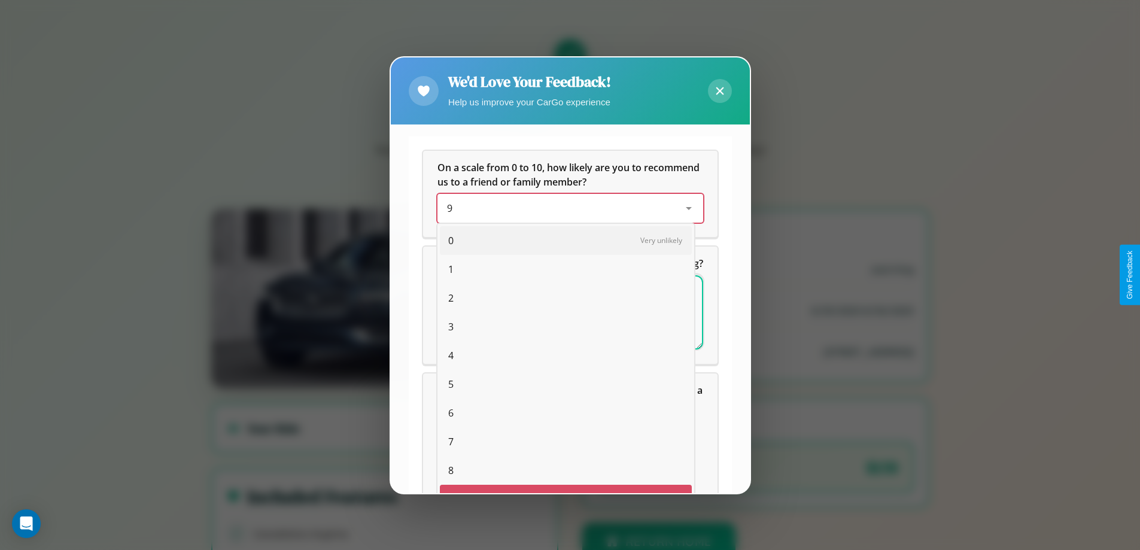
click at [448, 521] on span "10" at bounding box center [453, 528] width 11 height 14
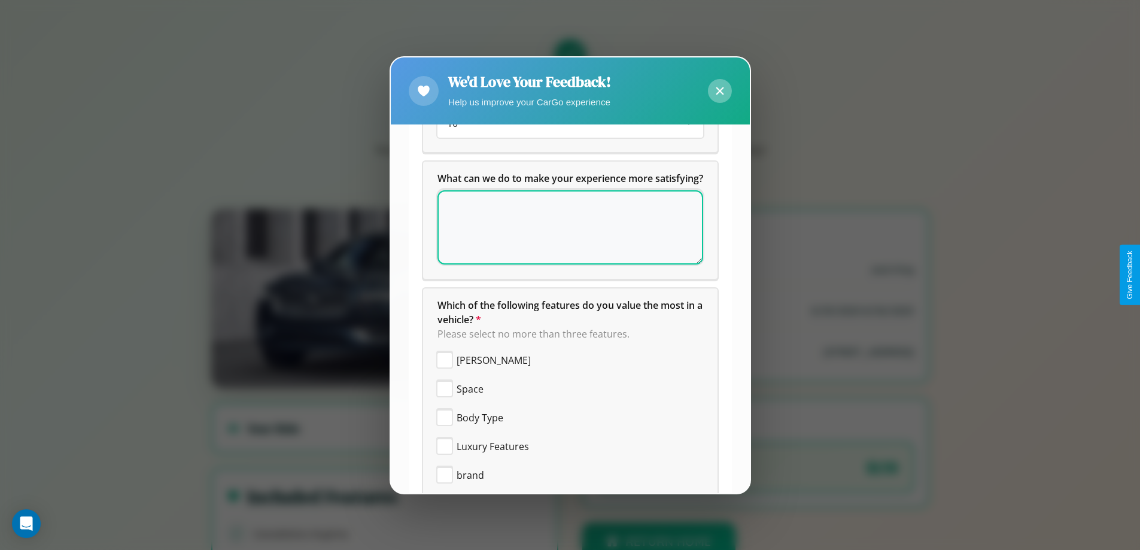
click at [719, 90] on icon at bounding box center [720, 91] width 8 height 8
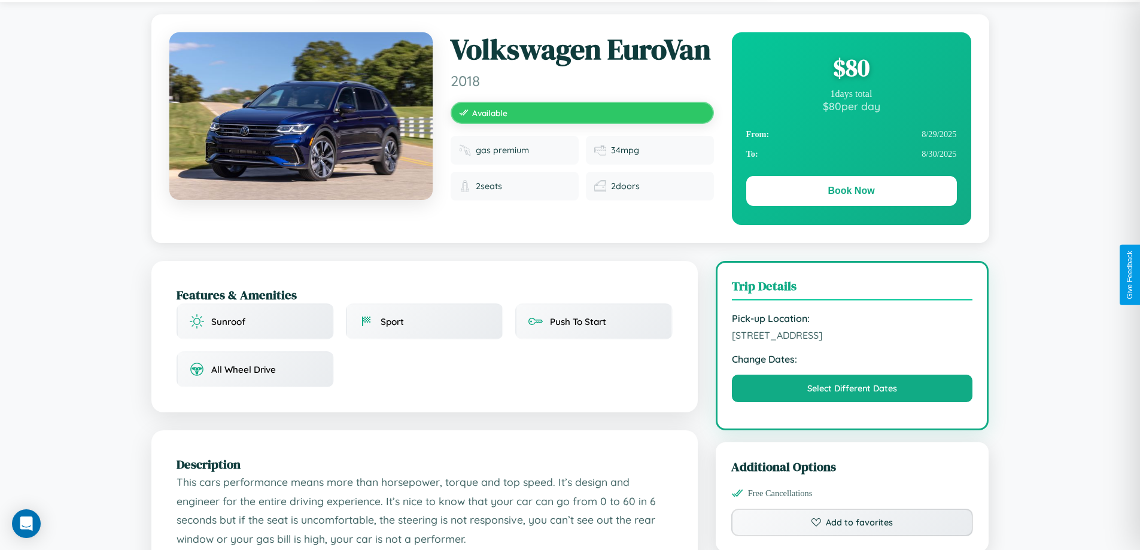
scroll to position [311, 0]
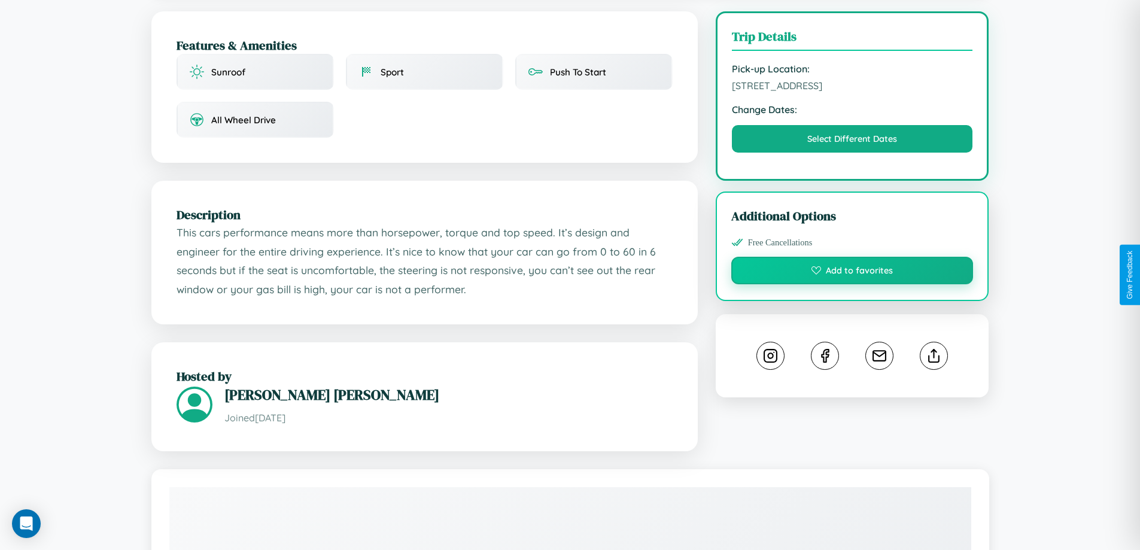
click at [852, 272] on button "Add to favorites" at bounding box center [852, 271] width 242 height 28
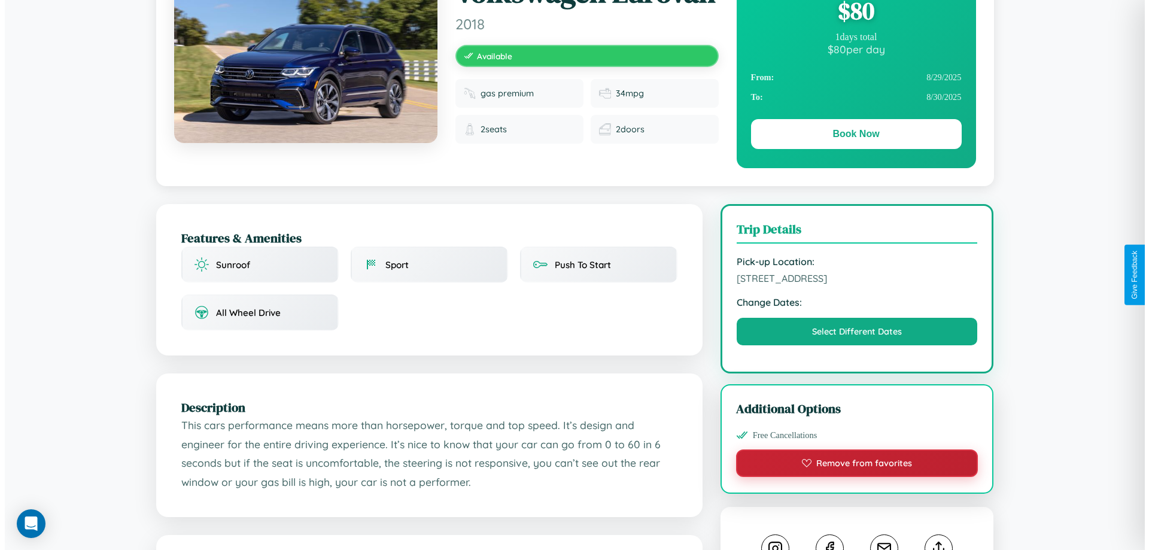
scroll to position [0, 0]
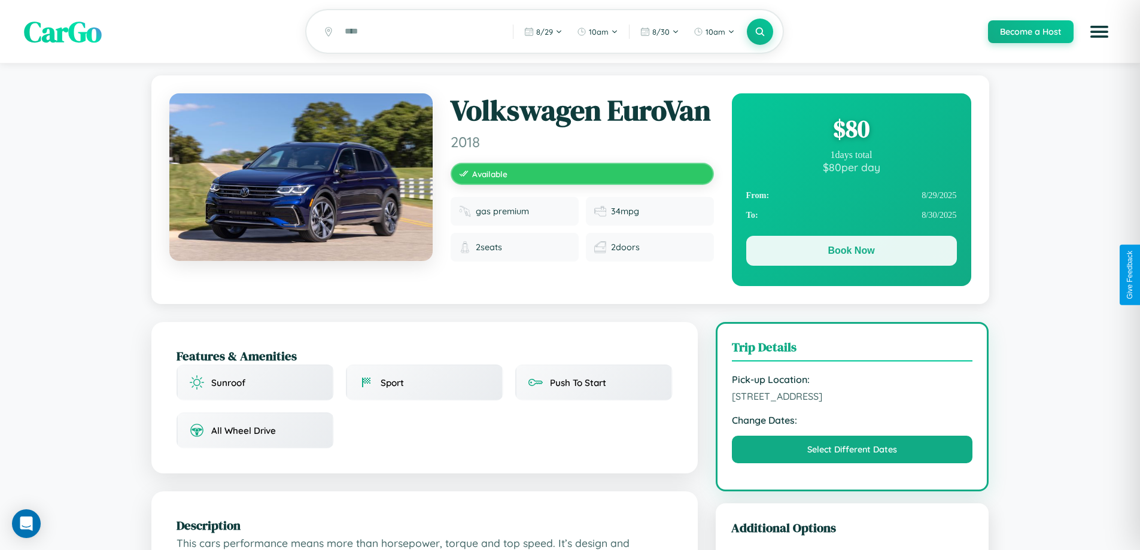
click at [851, 253] on button "Book Now" at bounding box center [851, 251] width 211 height 30
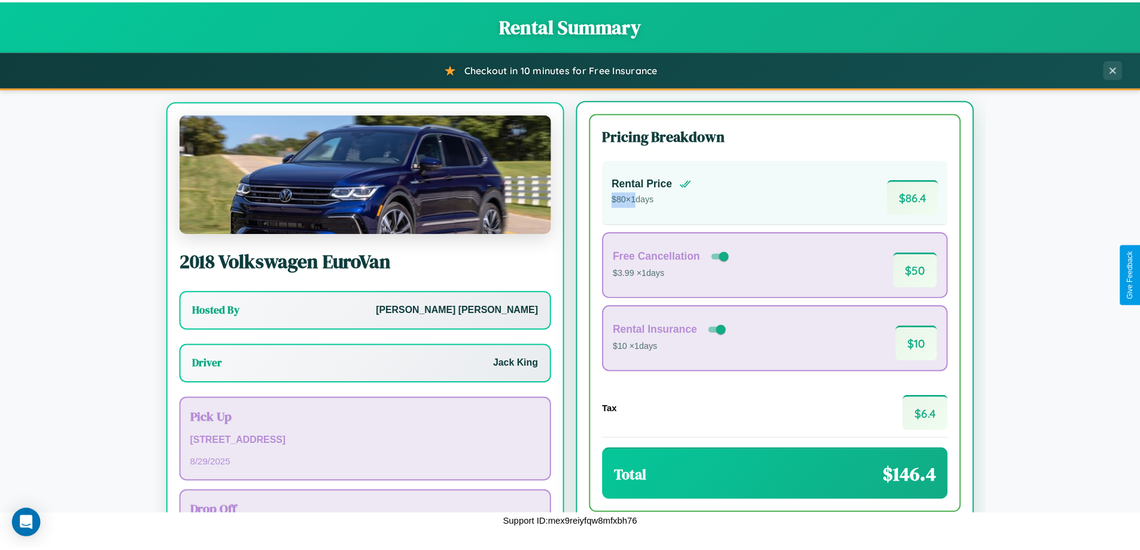
scroll to position [56, 0]
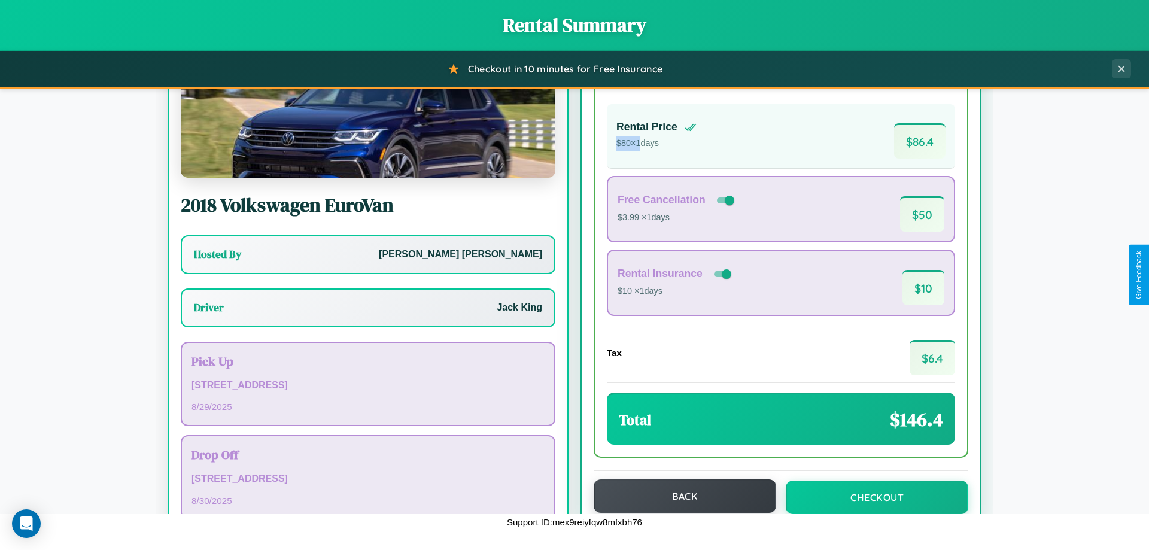
click at [679, 497] on button "Back" at bounding box center [685, 496] width 183 height 34
